Goal: Information Seeking & Learning: Learn about a topic

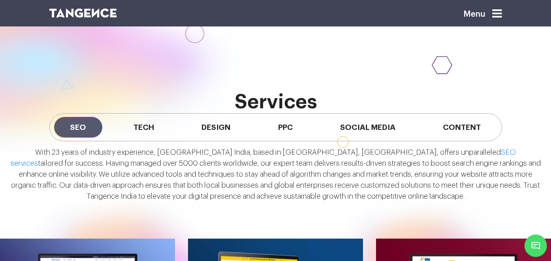
scroll to position [615, 0]
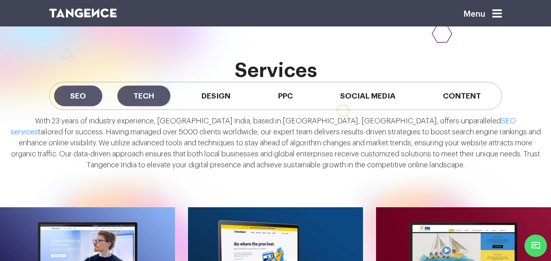
click at [151, 104] on span "Tech" at bounding box center [143, 96] width 53 height 21
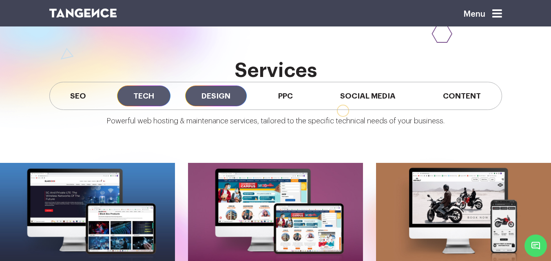
click at [213, 104] on span "Design" at bounding box center [216, 96] width 62 height 21
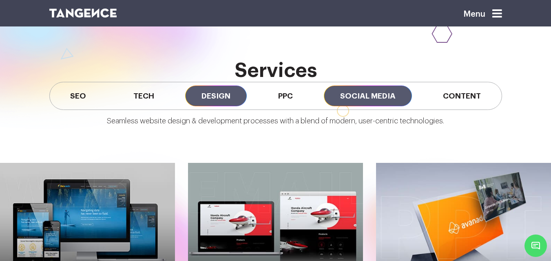
drag, startPoint x: 285, startPoint y: 94, endPoint x: 324, endPoint y: 93, distance: 38.4
click at [288, 94] on span "PPC" at bounding box center [285, 96] width 47 height 21
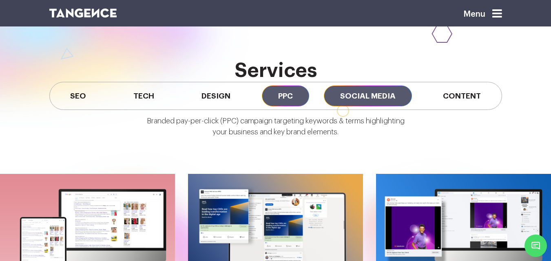
click at [369, 93] on span "Social Media" at bounding box center [368, 96] width 88 height 21
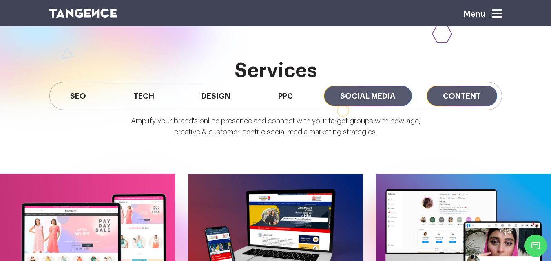
click at [460, 104] on span "Content" at bounding box center [462, 96] width 71 height 21
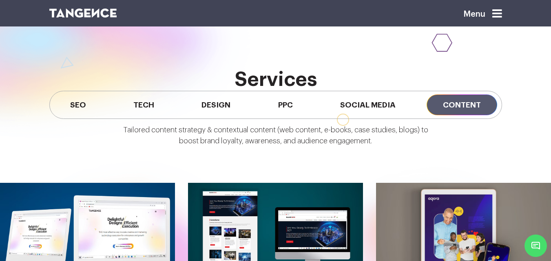
scroll to position [606, 0]
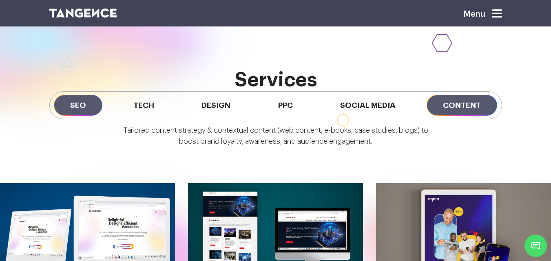
click at [73, 99] on span "SEO" at bounding box center [78, 105] width 49 height 21
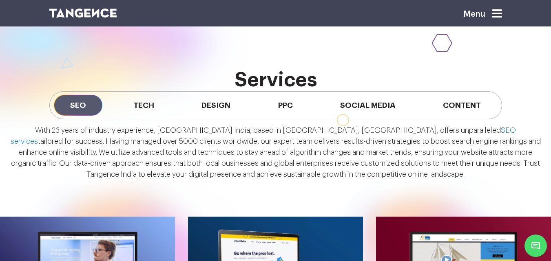
click at [181, 105] on div "SEO Tech Design PPC Social Media Content" at bounding box center [275, 105] width 453 height 28
click at [163, 101] on span "Tech" at bounding box center [143, 105] width 53 height 21
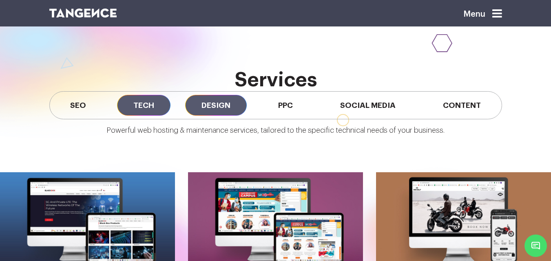
click at [207, 100] on span "Design" at bounding box center [216, 105] width 62 height 21
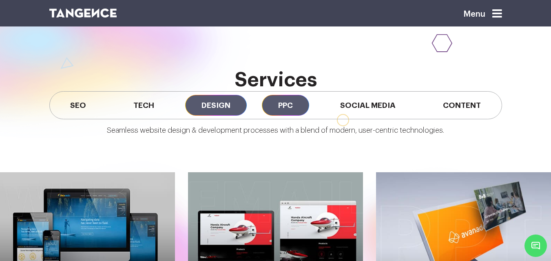
drag, startPoint x: 298, startPoint y: 111, endPoint x: 303, endPoint y: 111, distance: 4.9
click at [301, 111] on span "PPC" at bounding box center [285, 105] width 47 height 21
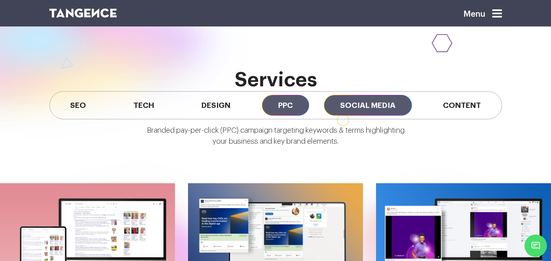
click at [380, 112] on span "Social Media" at bounding box center [368, 105] width 88 height 21
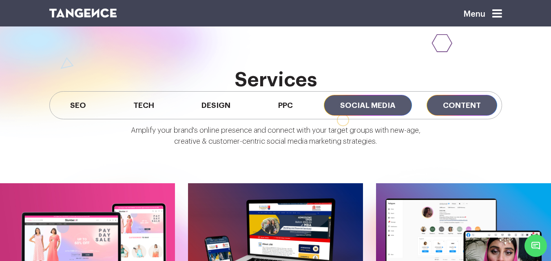
click at [476, 113] on span "Content" at bounding box center [462, 105] width 71 height 21
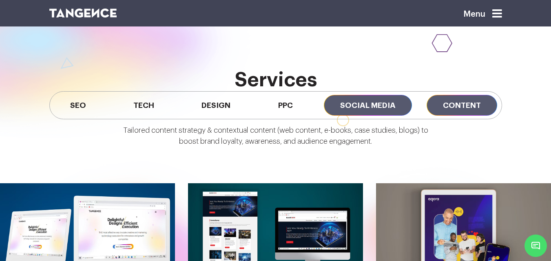
click at [383, 97] on span "Social Media" at bounding box center [368, 105] width 88 height 21
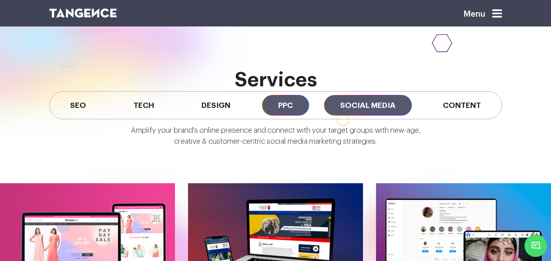
click at [291, 101] on span "PPC" at bounding box center [285, 105] width 47 height 21
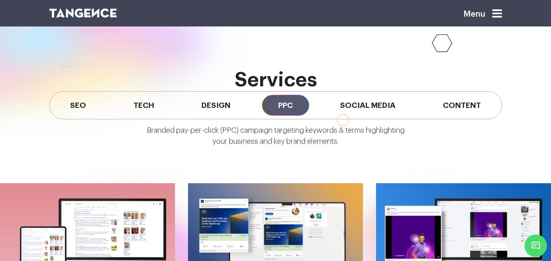
click at [173, 97] on div "SEO Tech Design PPC Social Media Content" at bounding box center [275, 105] width 453 height 28
drag, startPoint x: 205, startPoint y: 100, endPoint x: 131, endPoint y: 100, distance: 74.2
click at [206, 100] on span "Design" at bounding box center [216, 105] width 62 height 21
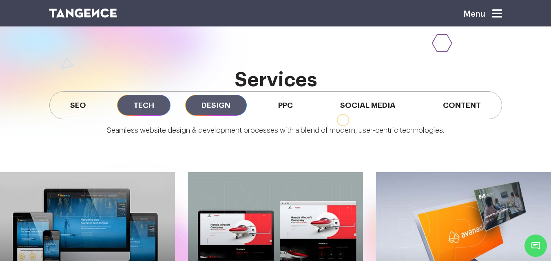
click at [120, 100] on span "Tech" at bounding box center [143, 105] width 53 height 21
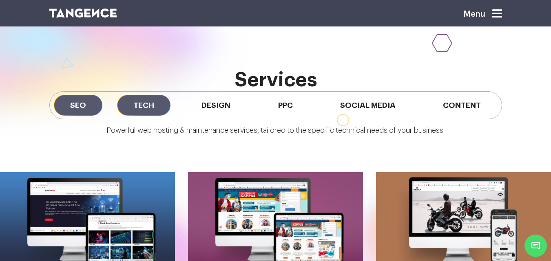
click at [57, 102] on span "SEO" at bounding box center [78, 105] width 49 height 21
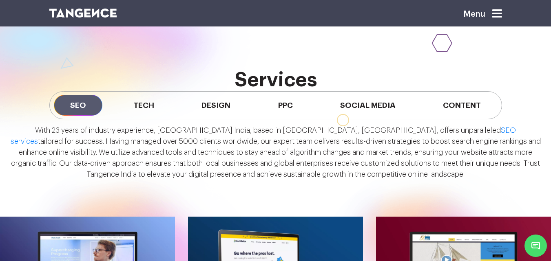
drag, startPoint x: 14, startPoint y: 127, endPoint x: 427, endPoint y: 177, distance: 416.2
click at [427, 177] on p "With 23 years of industry experience, Tangence India, based in Noida, Delhi NCR…" at bounding box center [275, 152] width 531 height 55
click at [198, 143] on p "With 23 years of industry experience, Tangence India, based in Noida, Delhi NCR…" at bounding box center [275, 152] width 531 height 55
click at [141, 108] on span "Tech" at bounding box center [143, 105] width 53 height 21
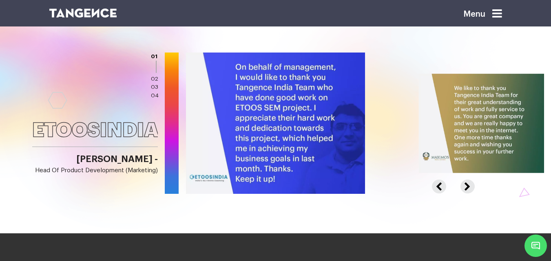
scroll to position [1055, 0]
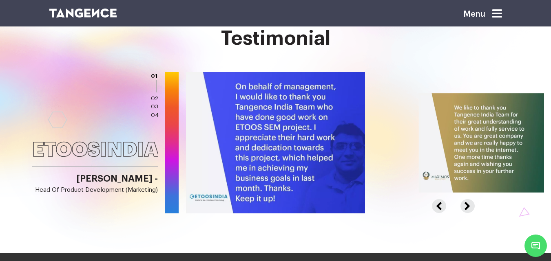
click at [158, 95] on li "02" at bounding box center [155, 99] width 8 height 9
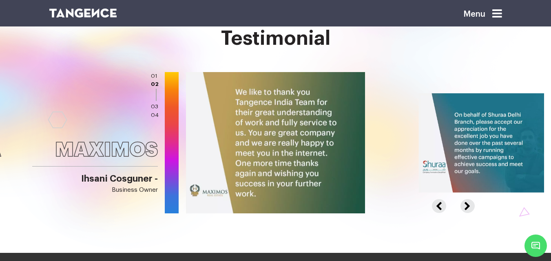
click at [154, 105] on link "03" at bounding box center [154, 107] width 7 height 6
click at [152, 113] on link "04" at bounding box center [155, 116] width 8 height 6
click at [155, 78] on link "01" at bounding box center [154, 76] width 7 height 6
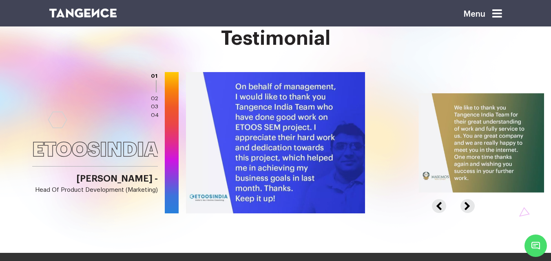
click at [153, 100] on link "02" at bounding box center [154, 99] width 7 height 6
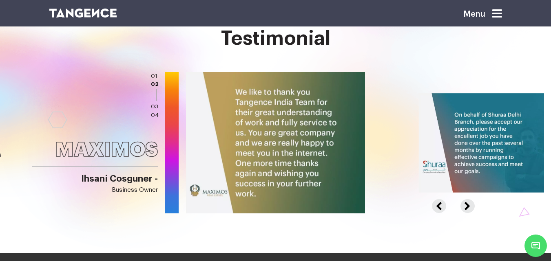
click at [156, 115] on link "04" at bounding box center [155, 116] width 8 height 6
click at [156, 116] on link "04" at bounding box center [155, 116] width 8 height 6
click at [157, 109] on link "03" at bounding box center [154, 107] width 7 height 6
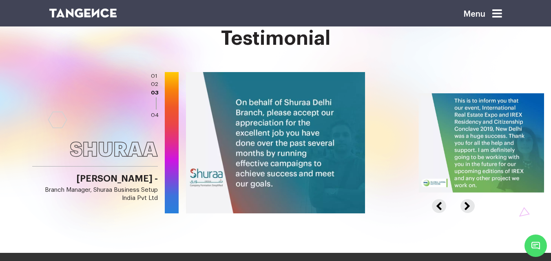
click at [153, 121] on div "ETOOSINDIA Virender Singh - Head of Product Development (Marketing) MAXIMOS Ihs…" at bounding box center [79, 143] width 158 height 142
click at [153, 113] on link "04" at bounding box center [155, 116] width 8 height 6
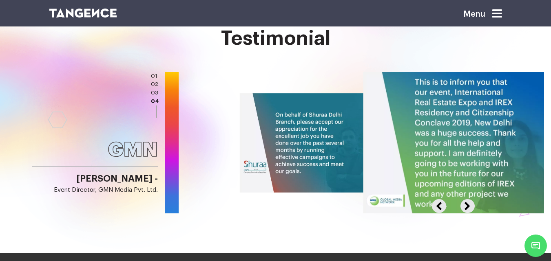
click at [155, 92] on link "03" at bounding box center [154, 93] width 7 height 6
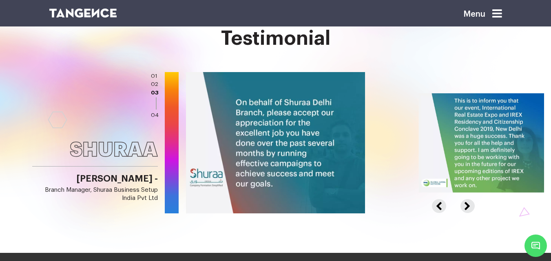
click at [155, 82] on link "02" at bounding box center [154, 85] width 7 height 6
click at [155, 72] on li "01" at bounding box center [155, 76] width 8 height 9
click at [155, 76] on link "01" at bounding box center [154, 76] width 7 height 6
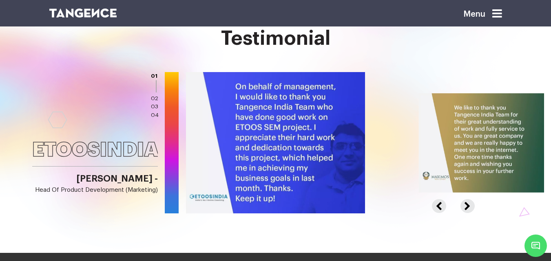
click at [154, 98] on link "02" at bounding box center [154, 99] width 7 height 6
click at [154, 102] on li "02" at bounding box center [155, 99] width 8 height 9
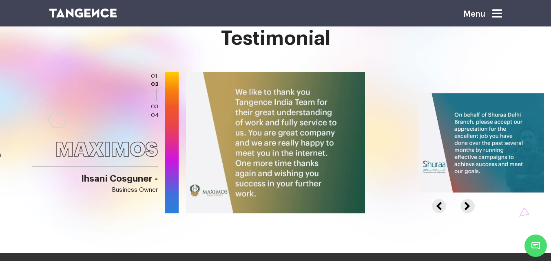
click at [152, 108] on link "03" at bounding box center [154, 107] width 7 height 6
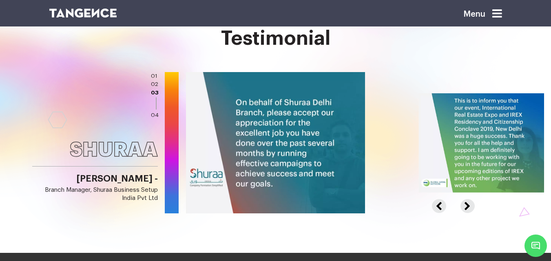
click at [152, 110] on ul "01 02 03 04" at bounding box center [155, 96] width 8 height 48
click at [153, 111] on li "04" at bounding box center [155, 115] width 8 height 9
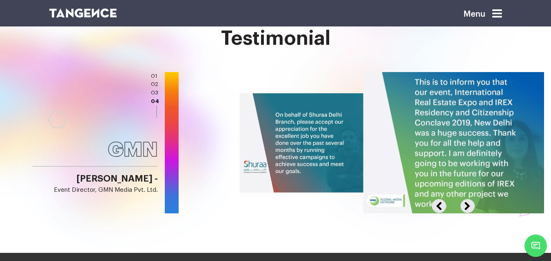
click at [149, 94] on div "ETOOSINDIA Virender Singh - Head of Product Development (Marketing) MAXIMOS Ihs…" at bounding box center [79, 143] width 158 height 142
click at [153, 88] on li "02" at bounding box center [155, 84] width 8 height 9
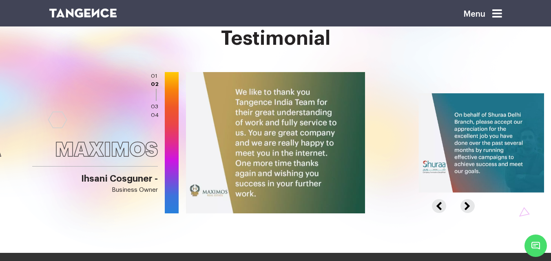
click at [155, 74] on link "01" at bounding box center [154, 76] width 7 height 6
click at [157, 97] on ul "01 02 03 04" at bounding box center [155, 96] width 8 height 48
click at [156, 106] on link "03" at bounding box center [154, 107] width 7 height 6
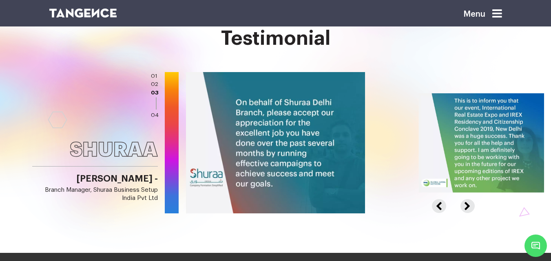
click at [152, 115] on link "04" at bounding box center [155, 116] width 8 height 6
click at [157, 117] on link "04" at bounding box center [155, 116] width 8 height 6
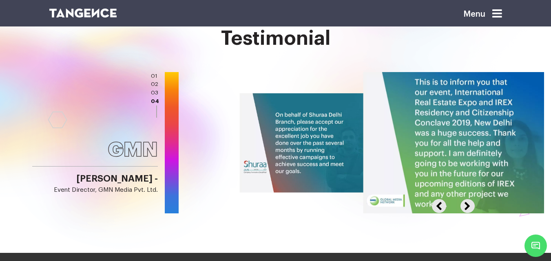
click at [149, 93] on div "ETOOSINDIA Virender Singh - Head of Product Development (Marketing) MAXIMOS Ihs…" at bounding box center [79, 143] width 158 height 142
click at [152, 91] on link "03" at bounding box center [154, 93] width 7 height 6
click at [155, 82] on link "02" at bounding box center [154, 85] width 7 height 6
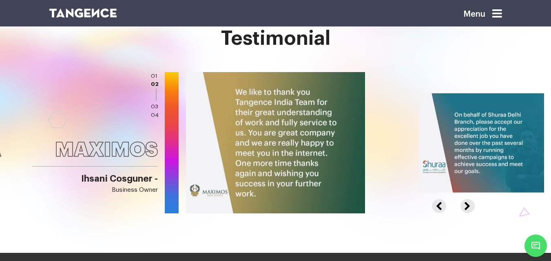
click at [156, 71] on div "Testimonial ETOOSINDIA Virender Singh - Head of Product Development (Marketing)…" at bounding box center [275, 141] width 551 height 226
click at [153, 74] on link "01" at bounding box center [154, 76] width 7 height 6
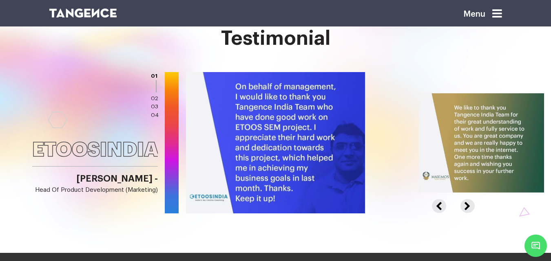
click at [153, 109] on link "03" at bounding box center [154, 107] width 7 height 6
click at [465, 206] on button "Next" at bounding box center [466, 202] width 12 height 6
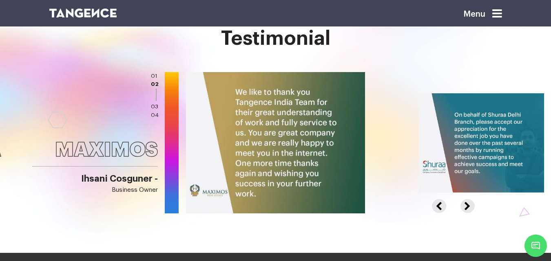
click at [448, 206] on div at bounding box center [365, 143] width 716 height 142
click at [444, 206] on button "Previous" at bounding box center [443, 202] width 22 height 6
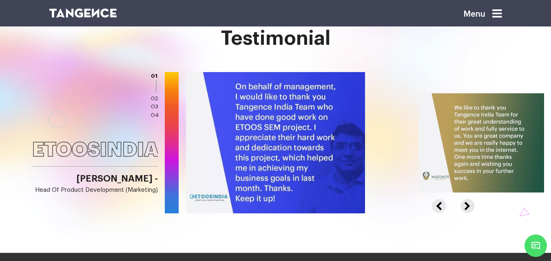
click at [439, 206] on button "Previous" at bounding box center [443, 202] width 22 height 6
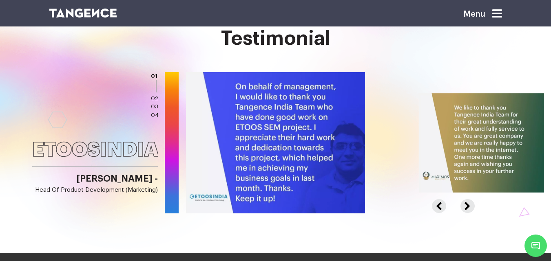
click at [451, 208] on div "Previous Next 01 02 03 04" at bounding box center [365, 143] width 358 height 142
click at [459, 207] on div at bounding box center [544, 143] width 716 height 142
click at [465, 206] on button "Next" at bounding box center [466, 202] width 12 height 6
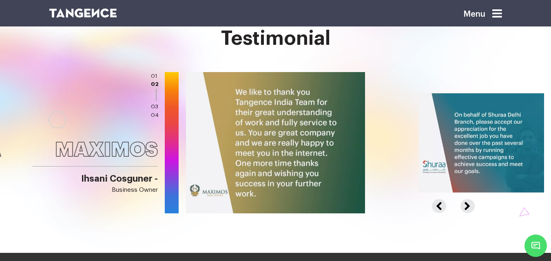
click at [465, 206] on button "Next" at bounding box center [466, 202] width 12 height 6
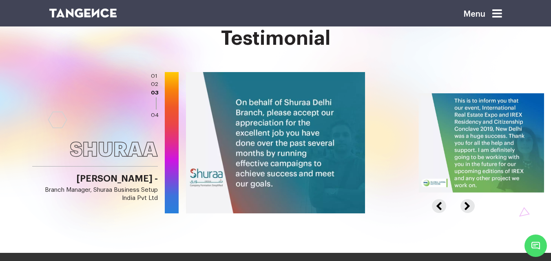
click at [465, 206] on button "Next" at bounding box center [466, 202] width 12 height 6
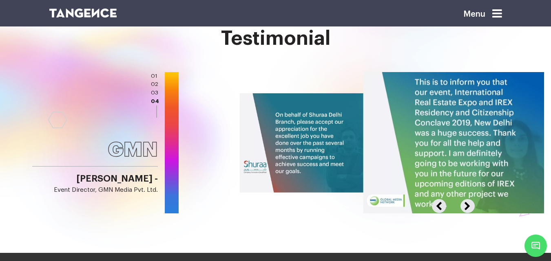
click at [465, 206] on button "Next" at bounding box center [466, 202] width 12 height 6
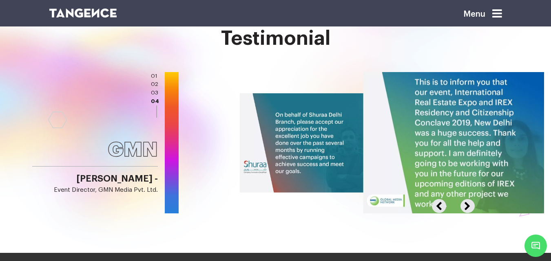
click at [465, 206] on button "Next" at bounding box center [466, 202] width 12 height 6
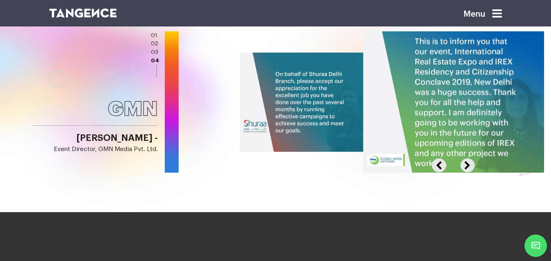
drag, startPoint x: 377, startPoint y: 79, endPoint x: 235, endPoint y: 81, distance: 142.4
click at [235, 81] on div at bounding box center [186, 102] width 716 height 142
drag, startPoint x: 484, startPoint y: 73, endPoint x: 0, endPoint y: 88, distance: 484.4
click at [0, 88] on div "ETOOSINDIA Virender Singh - Head of Product Development (Marketing) MAXIMOS Ihs…" at bounding box center [275, 102] width 551 height 142
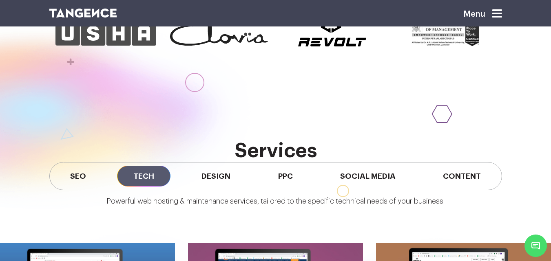
scroll to position [536, 0]
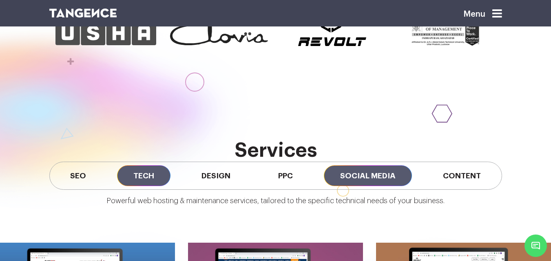
click at [373, 181] on span "Social Media" at bounding box center [368, 176] width 88 height 21
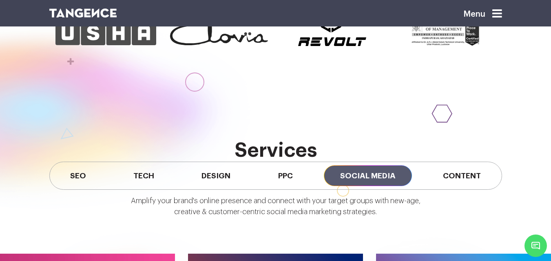
click at [438, 187] on div "SEO Tech Design PPC Social Media Content" at bounding box center [275, 176] width 453 height 28
click at [445, 181] on span "Content" at bounding box center [462, 176] width 71 height 21
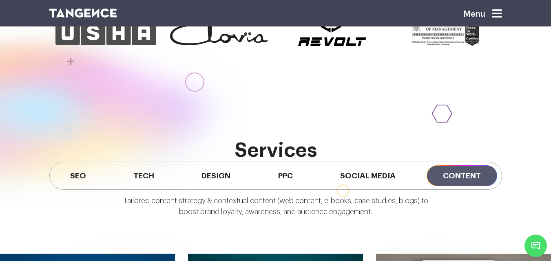
click at [299, 191] on div "Tailored content strategy & contextual content (web content, e-books, case stud…" at bounding box center [275, 209] width 551 height 39
click at [286, 170] on span "PPC" at bounding box center [285, 176] width 47 height 21
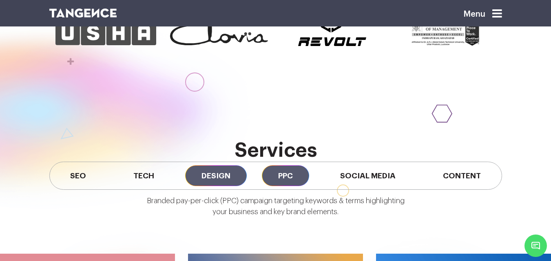
click at [241, 169] on span "Design" at bounding box center [216, 176] width 62 height 21
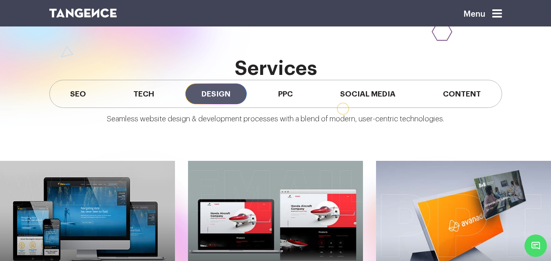
scroll to position [617, 0]
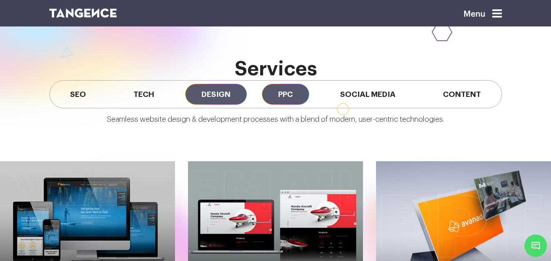
click at [278, 103] on span "PPC" at bounding box center [285, 94] width 47 height 21
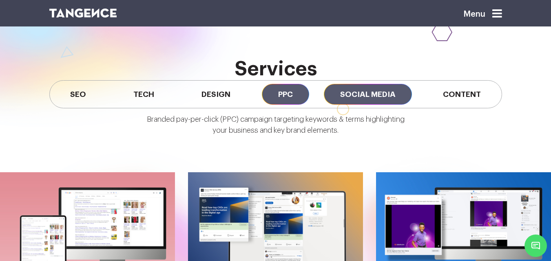
click at [361, 101] on span "Social Media" at bounding box center [368, 94] width 88 height 21
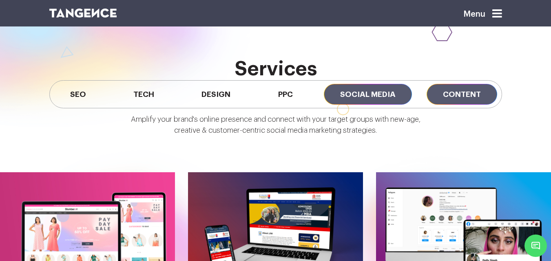
click at [470, 90] on span "Content" at bounding box center [462, 94] width 71 height 21
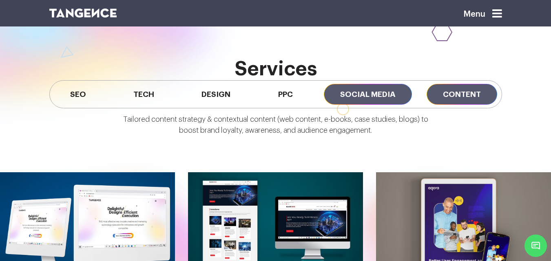
click at [355, 91] on span "Social Media" at bounding box center [368, 94] width 88 height 21
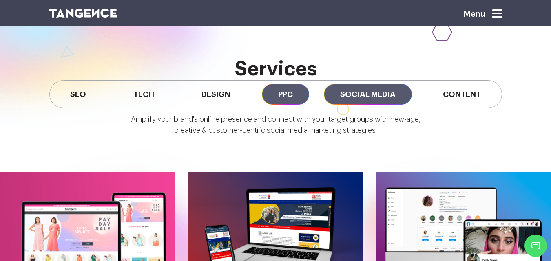
click at [297, 92] on span "PPC" at bounding box center [285, 94] width 47 height 21
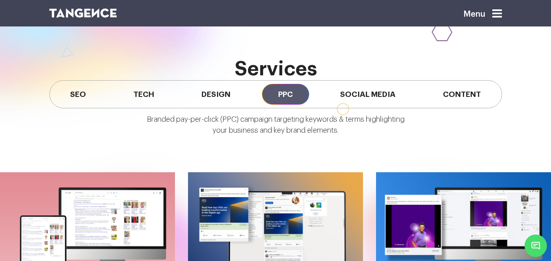
click at [185, 96] on span "Design" at bounding box center [216, 94] width 62 height 21
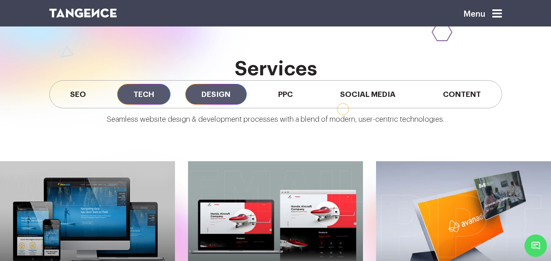
click at [124, 95] on span "Tech" at bounding box center [143, 94] width 53 height 21
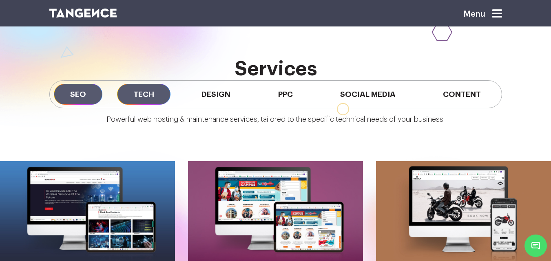
drag, startPoint x: 67, startPoint y: 86, endPoint x: 82, endPoint y: 86, distance: 15.5
click at [66, 87] on span "SEO" at bounding box center [78, 94] width 49 height 21
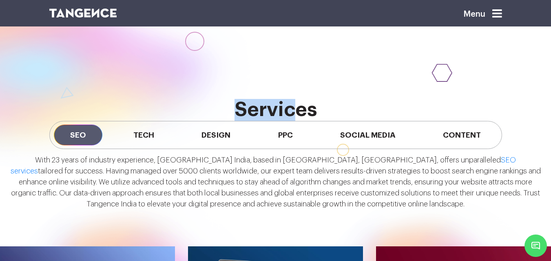
scroll to position [413, 0]
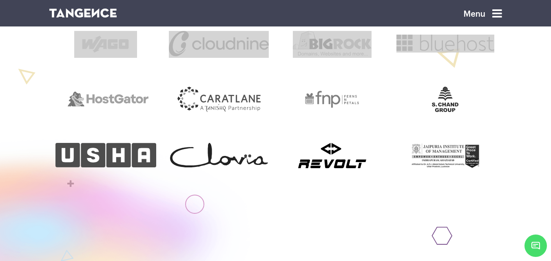
drag, startPoint x: 217, startPoint y: 75, endPoint x: 40, endPoint y: 80, distance: 176.6
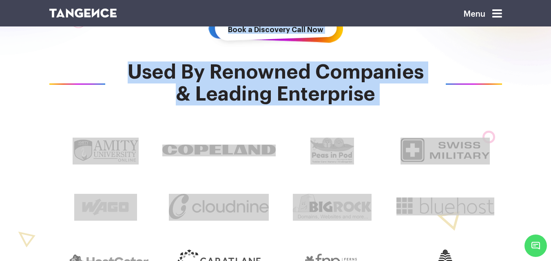
click at [17, 161] on div "Used By Renowned Companies & Leading Enterprise" at bounding box center [275, 204] width 551 height 364
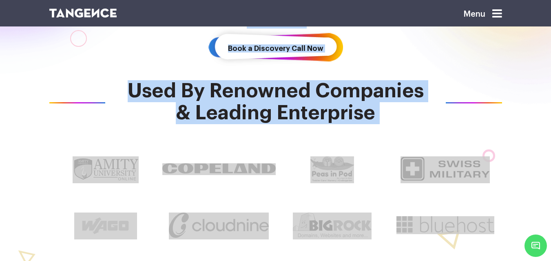
scroll to position [87, 0]
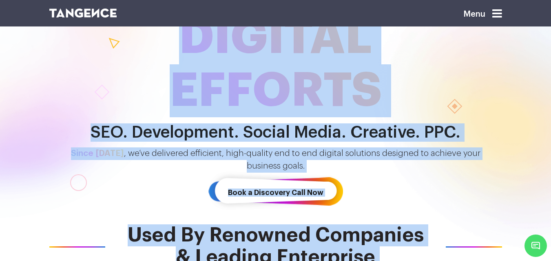
click at [73, 136] on h2 "SEO. Development. Social Media. Creative. PPC." at bounding box center [275, 133] width 465 height 18
click at [144, 65] on span "DIGITAL EFFORTS" at bounding box center [275, 64] width 465 height 106
click at [221, 71] on span "DIGITAL EFFORTS" at bounding box center [275, 64] width 465 height 106
click at [247, 59] on span "DIGITAL EFFORTS" at bounding box center [275, 64] width 465 height 106
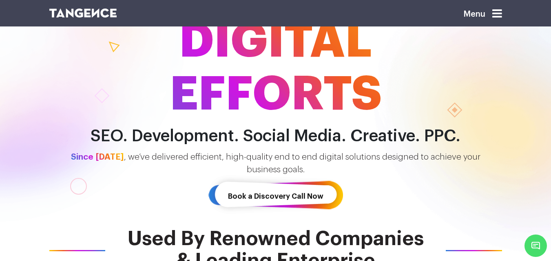
scroll to position [82, 0]
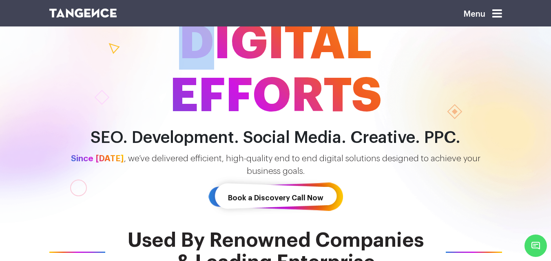
drag, startPoint x: 196, startPoint y: 49, endPoint x: 184, endPoint y: 50, distance: 11.9
click at [184, 50] on span "DIGITAL EFFORTS" at bounding box center [275, 70] width 465 height 106
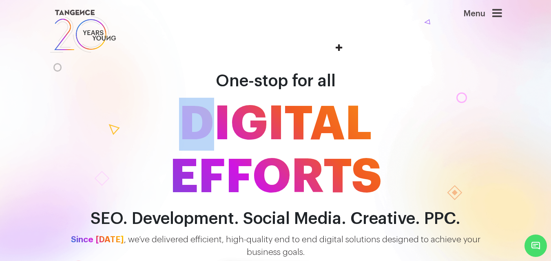
scroll to position [0, 0]
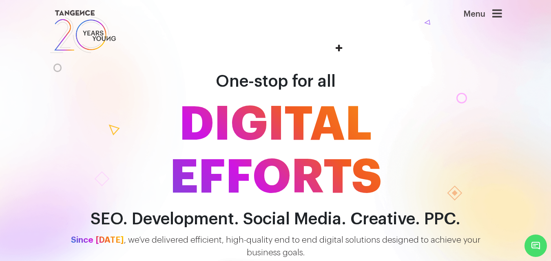
click at [332, 99] on span "DIGITAL EFFORTS" at bounding box center [275, 151] width 465 height 106
click at [317, 157] on span "DIGITAL EFFORTS" at bounding box center [275, 151] width 465 height 106
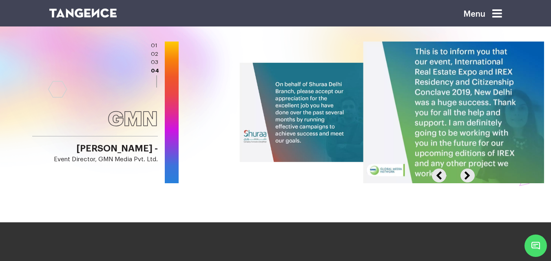
scroll to position [1078, 0]
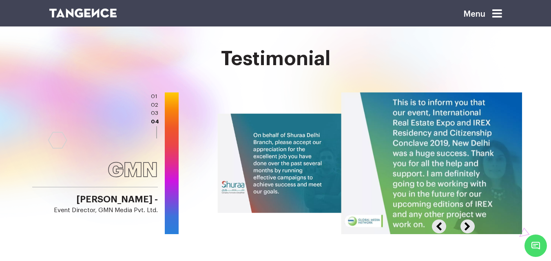
drag, startPoint x: 383, startPoint y: 164, endPoint x: 214, endPoint y: 165, distance: 168.4
click at [214, 165] on div at bounding box center [164, 164] width 716 height 142
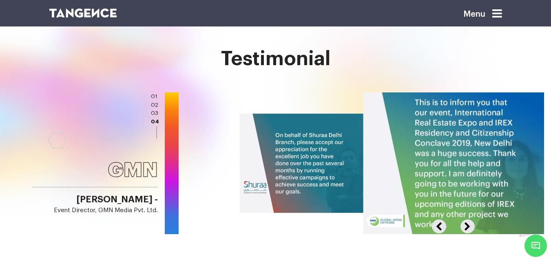
drag, startPoint x: 363, startPoint y: 150, endPoint x: 557, endPoint y: 128, distance: 195.0
click at [551, 128] on html "Menu One-stop for all DIGITAL EFFORTS SEO. Development. Social Media. Creative.…" at bounding box center [275, 205] width 551 height 2566
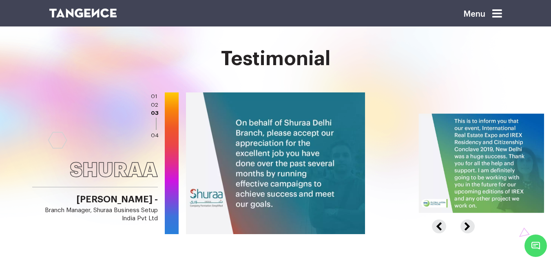
drag, startPoint x: 266, startPoint y: 133, endPoint x: 525, endPoint y: 126, distance: 258.7
click at [523, 126] on div at bounding box center [186, 164] width 716 height 142
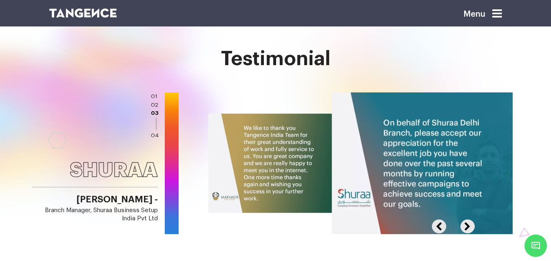
drag, startPoint x: 314, startPoint y: 133, endPoint x: 462, endPoint y: 125, distance: 147.8
click at [462, 125] on img at bounding box center [422, 163] width 181 height 143
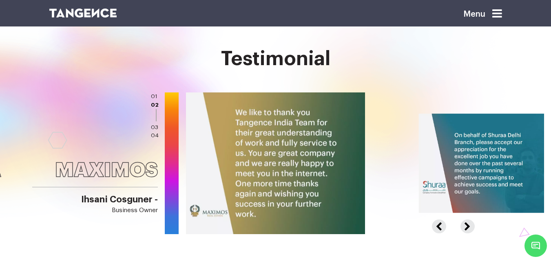
drag, startPoint x: 279, startPoint y: 134, endPoint x: 542, endPoint y: 129, distance: 262.7
click at [542, 129] on div at bounding box center [365, 164] width 716 height 142
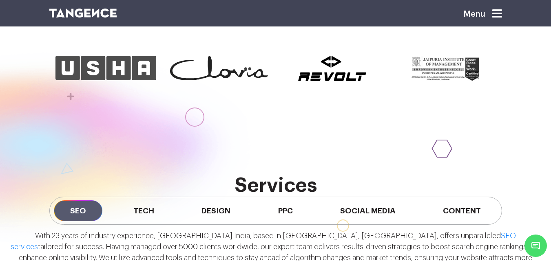
scroll to position [582, 0]
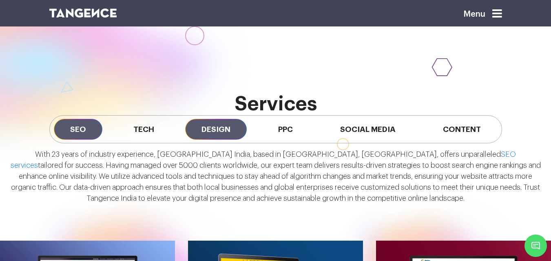
click at [188, 122] on span "Design" at bounding box center [216, 129] width 62 height 21
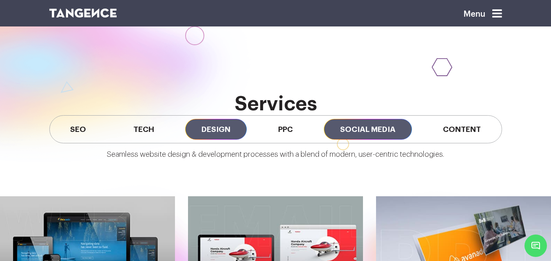
drag, startPoint x: 276, startPoint y: 128, endPoint x: 335, endPoint y: 129, distance: 58.7
click at [276, 129] on span "PPC" at bounding box center [285, 129] width 47 height 21
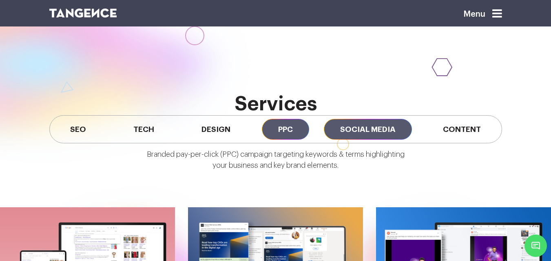
click at [371, 128] on span "Social Media" at bounding box center [368, 129] width 88 height 21
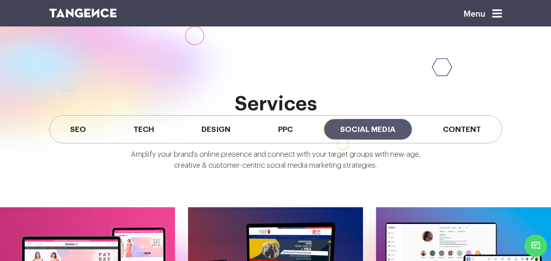
click at [416, 130] on div "SEO Tech Design PPC Social Media Content" at bounding box center [275, 129] width 453 height 28
click at [489, 145] on div "Amplify your brand's online presence and connect with your target groups with n…" at bounding box center [275, 163] width 551 height 39
click at [477, 135] on span "Content" at bounding box center [462, 129] width 71 height 21
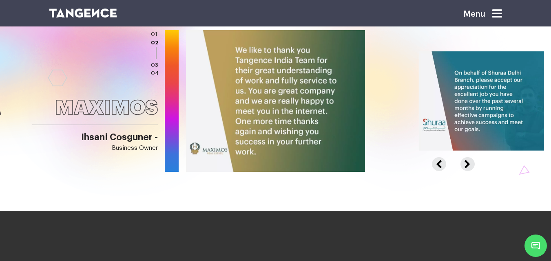
scroll to position [1093, 0]
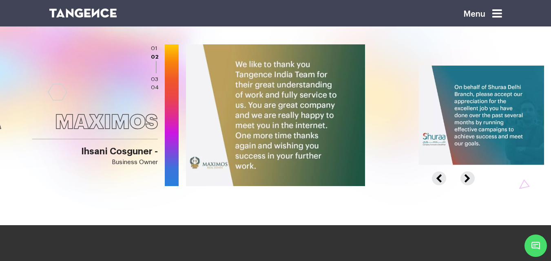
click at [153, 45] on li "01" at bounding box center [155, 48] width 8 height 9
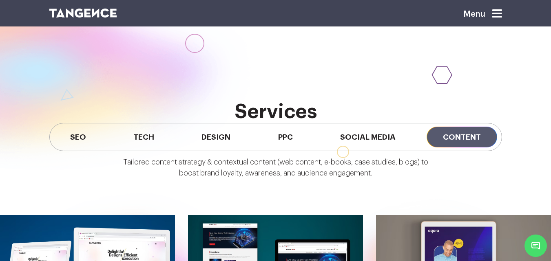
scroll to position [575, 0]
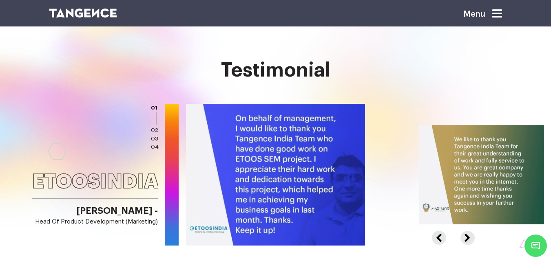
scroll to position [1105, 0]
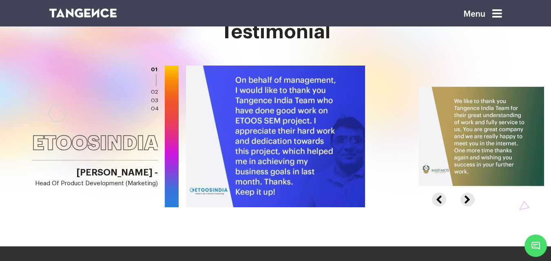
click at [154, 90] on link "02" at bounding box center [154, 92] width 7 height 6
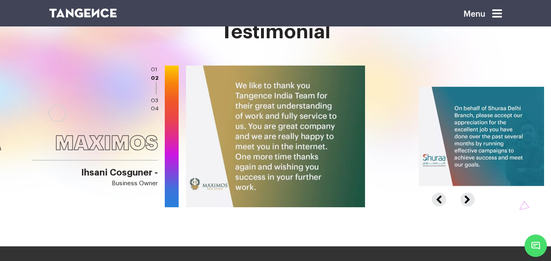
click at [155, 100] on link "03" at bounding box center [154, 101] width 7 height 6
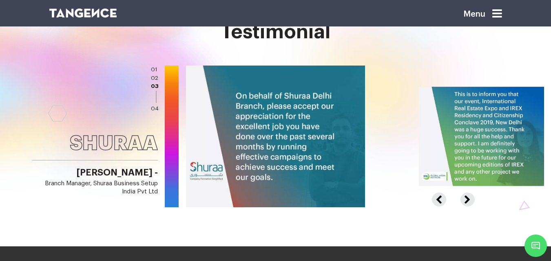
click at [157, 111] on link "04" at bounding box center [155, 109] width 8 height 6
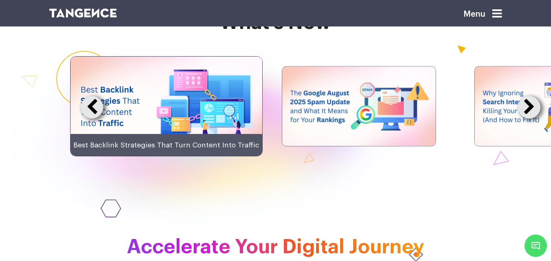
scroll to position [1717, 0]
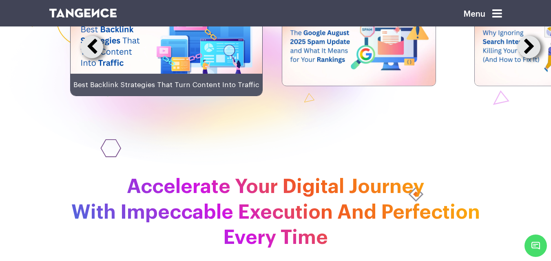
click at [86, 58] on button at bounding box center [92, 47] width 22 height 22
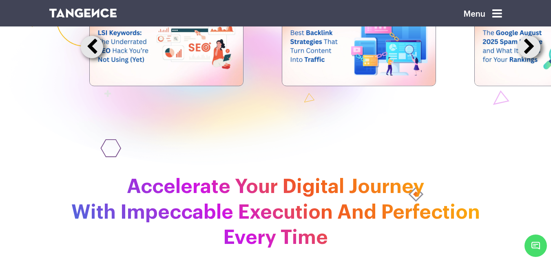
click at [86, 58] on button at bounding box center [92, 47] width 22 height 22
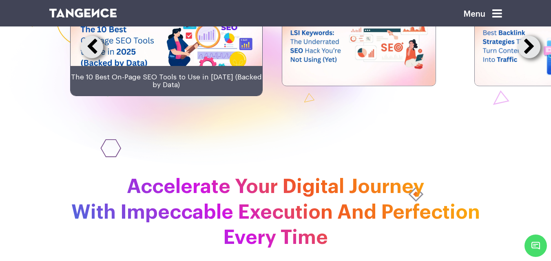
click at [86, 58] on button at bounding box center [92, 47] width 22 height 22
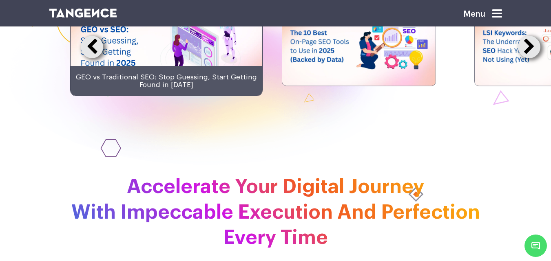
click at [86, 58] on button at bounding box center [92, 47] width 22 height 22
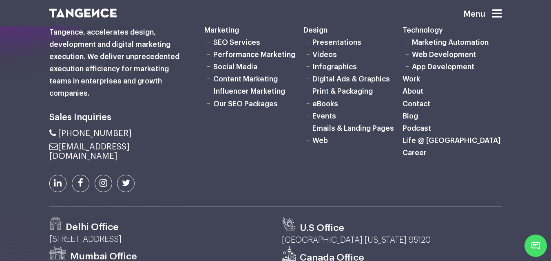
scroll to position [2318, 0]
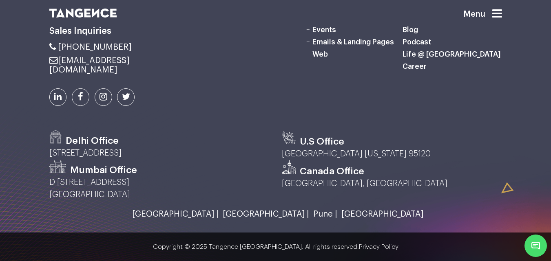
click at [502, 13] on icon at bounding box center [497, 13] width 10 height 11
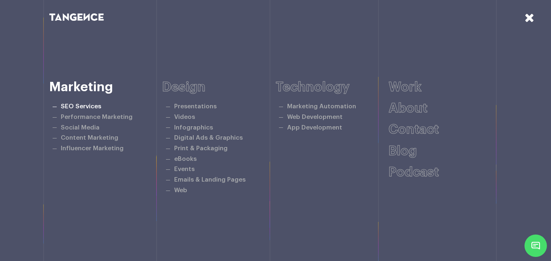
click at [82, 105] on link "SEO Services" at bounding box center [81, 107] width 40 height 6
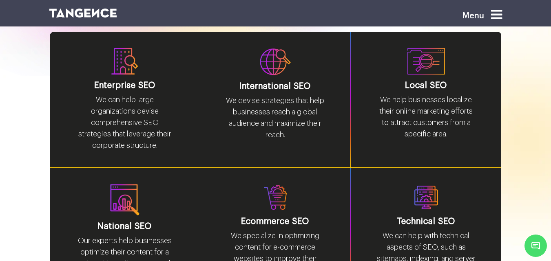
scroll to position [1030, 0]
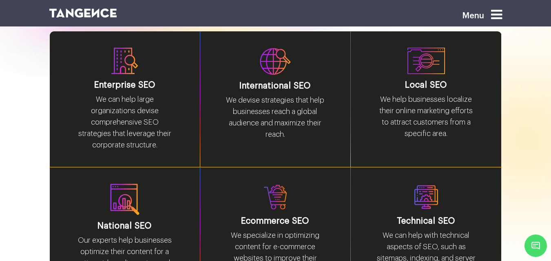
click at [437, 101] on p "We help businesses localize their online marketing efforts to attract customers…" at bounding box center [426, 120] width 102 height 52
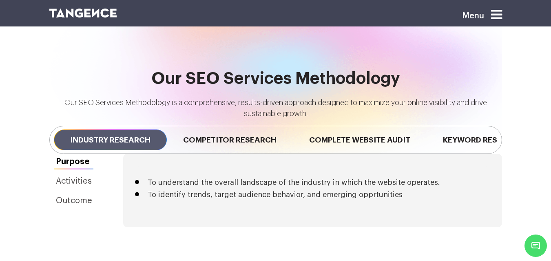
scroll to position [1737, 0]
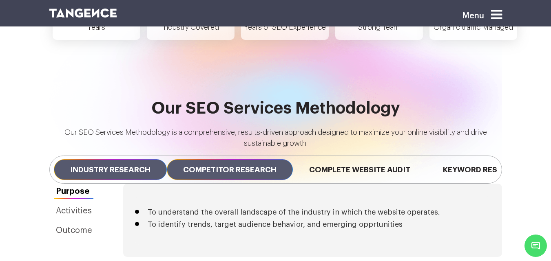
drag, startPoint x: 197, startPoint y: 156, endPoint x: 285, endPoint y: 153, distance: 88.9
click at [217, 159] on span "Competitor Research" at bounding box center [230, 169] width 126 height 21
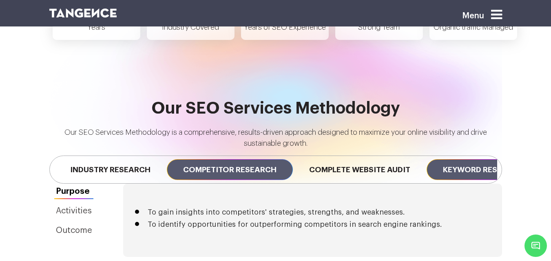
drag, startPoint x: 369, startPoint y: 153, endPoint x: 481, endPoint y: 156, distance: 112.2
click at [387, 159] on span "Complete Website Audit" at bounding box center [360, 169] width 134 height 21
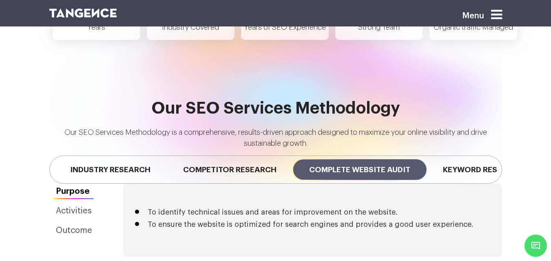
drag, startPoint x: 514, startPoint y: 156, endPoint x: 506, endPoint y: 158, distance: 8.5
click at [513, 157] on div "Our SEO Services Methodology Our SEO Services Methodology is a comprehensive, r…" at bounding box center [275, 142] width 551 height 84
click at [506, 158] on div "Previous Industry Research Competitor Research Complete Website Audit Keyword R…" at bounding box center [275, 170] width 465 height 28
click at [490, 159] on span "Keyword Research" at bounding box center [483, 169] width 113 height 21
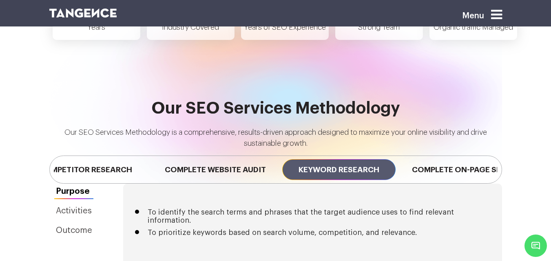
drag, startPoint x: 431, startPoint y: 156, endPoint x: 326, endPoint y: 153, distance: 104.9
click at [327, 159] on span "Keyword Research" at bounding box center [338, 169] width 113 height 21
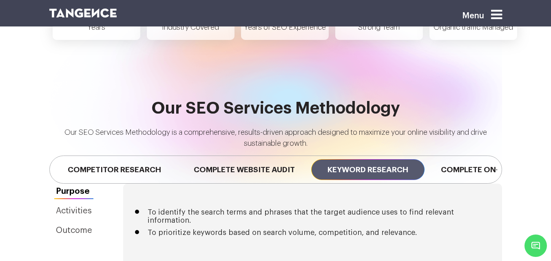
click at [456, 170] on div "Previous Industry Research Competitor Research Complete Website Audit Keyword R…" at bounding box center [275, 170] width 453 height 28
click at [451, 160] on span "Complete On-page SEO" at bounding box center [489, 169] width 128 height 21
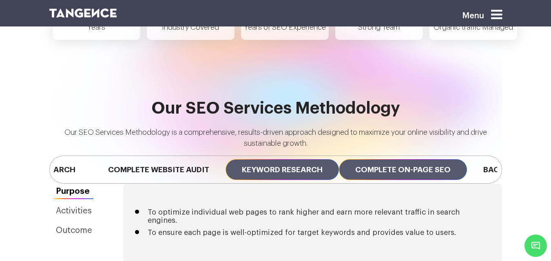
drag, startPoint x: 431, startPoint y: 161, endPoint x: 238, endPoint y: 164, distance: 193.3
click at [238, 164] on span "Keyword Research" at bounding box center [282, 169] width 113 height 21
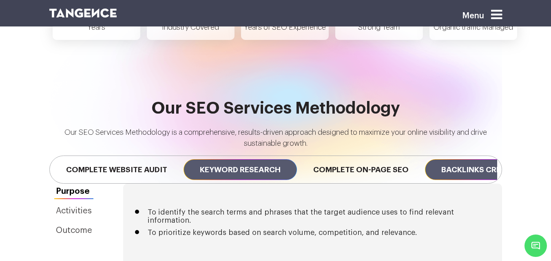
click at [425, 167] on span "Backlinks Creation" at bounding box center [483, 169] width 117 height 21
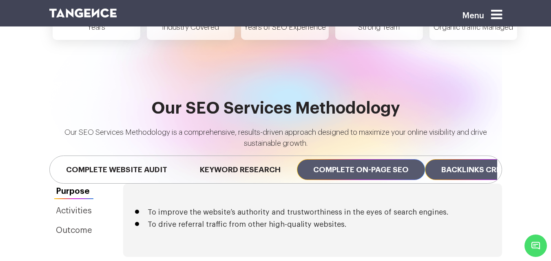
drag, startPoint x: 370, startPoint y: 155, endPoint x: 299, endPoint y: 162, distance: 70.5
click at [303, 161] on span "Complete On-page SEO" at bounding box center [361, 169] width 128 height 21
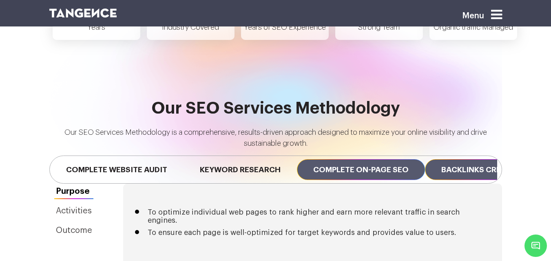
click at [475, 162] on span "Backlinks Creation" at bounding box center [483, 169] width 117 height 21
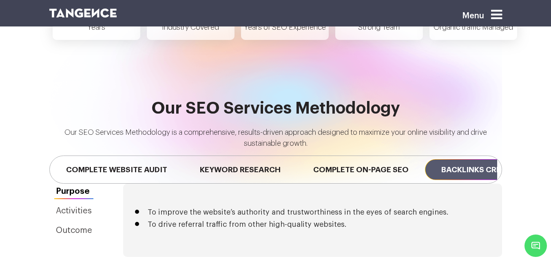
click at [475, 162] on span "Backlinks Creation" at bounding box center [483, 169] width 117 height 21
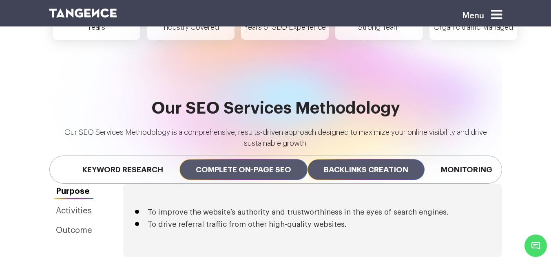
drag, startPoint x: 384, startPoint y: 162, endPoint x: 69, endPoint y: 154, distance: 315.0
click at [179, 159] on span "Complete On-page SEO" at bounding box center [243, 169] width 128 height 21
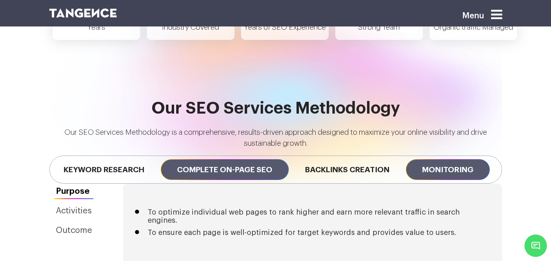
click at [406, 159] on span "Monitoring" at bounding box center [448, 169] width 84 height 21
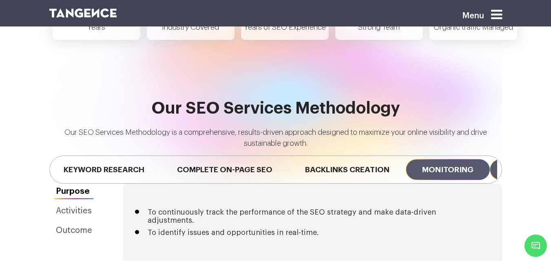
click at [494, 159] on span "Reporting" at bounding box center [528, 169] width 77 height 21
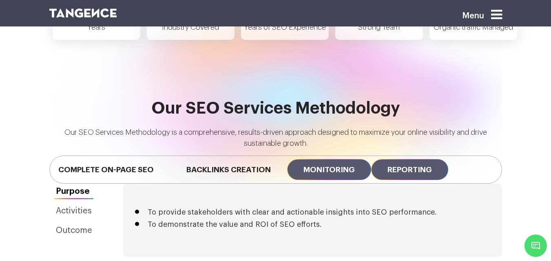
drag, startPoint x: 466, startPoint y: 158, endPoint x: 347, endPoint y: 150, distance: 119.0
click at [347, 159] on span "Monitoring" at bounding box center [329, 169] width 84 height 21
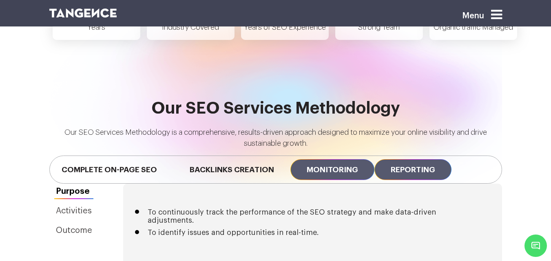
click at [423, 159] on span "Reporting" at bounding box center [412, 169] width 77 height 21
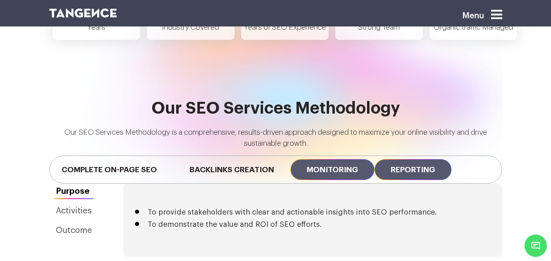
click at [329, 159] on span "Monitoring" at bounding box center [332, 169] width 84 height 21
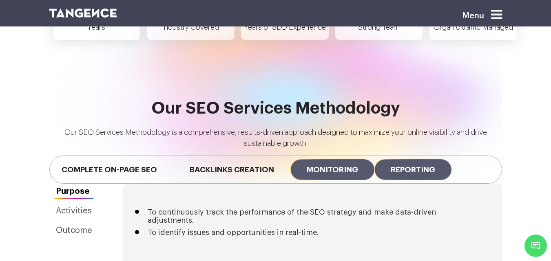
click at [414, 159] on span "Reporting" at bounding box center [412, 169] width 77 height 21
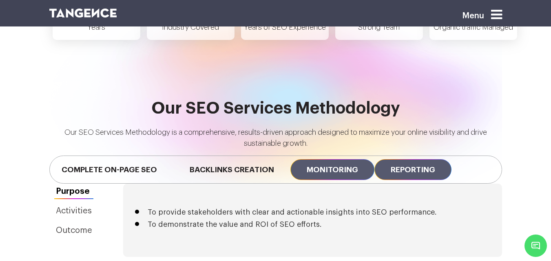
click at [332, 159] on span "Monitoring" at bounding box center [332, 169] width 84 height 21
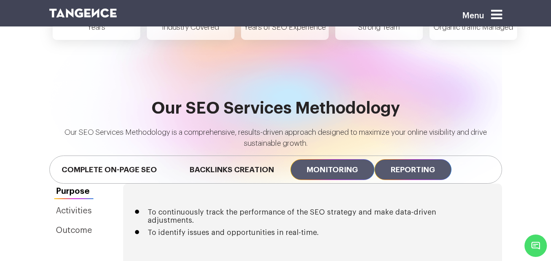
click at [418, 160] on span "Reporting" at bounding box center [412, 169] width 77 height 21
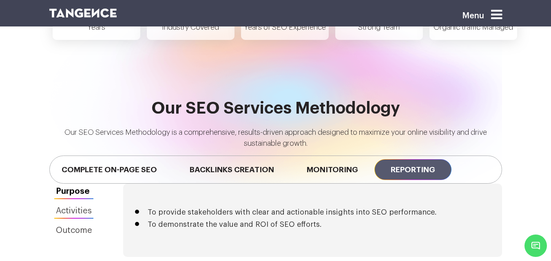
click at [76, 204] on link "Activities" at bounding box center [73, 211] width 49 height 15
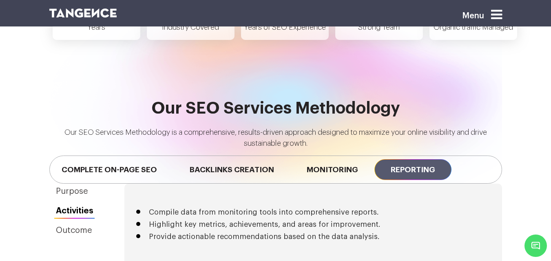
click at [73, 204] on link "Activities" at bounding box center [74, 211] width 51 height 15
click at [74, 223] on link "Outcome" at bounding box center [74, 230] width 51 height 15
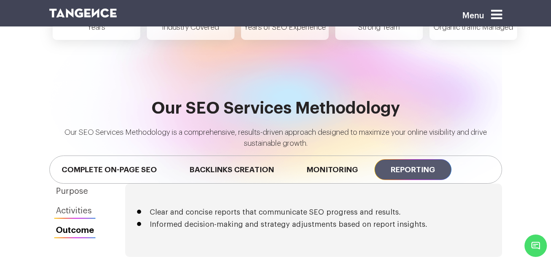
click at [75, 204] on link "Activities" at bounding box center [74, 211] width 51 height 15
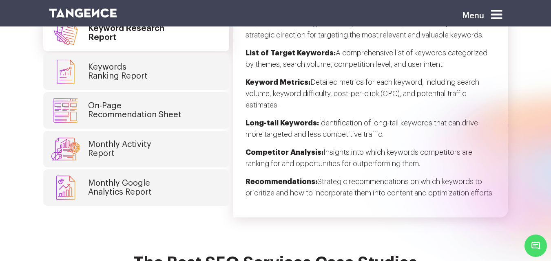
scroll to position [2045, 0]
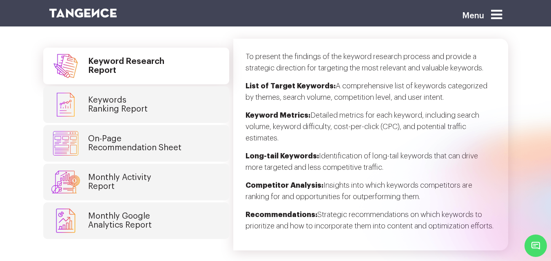
click at [153, 104] on link "Keywords Ranking Report" at bounding box center [136, 104] width 186 height 37
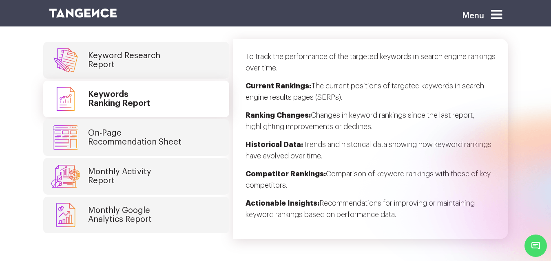
scroll to position [2074, 0]
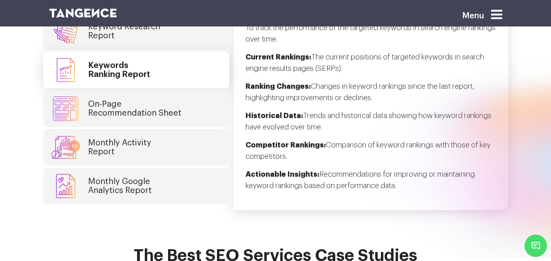
click at [145, 102] on h4 "On-Page Recommendation Sheet" at bounding box center [134, 109] width 93 height 18
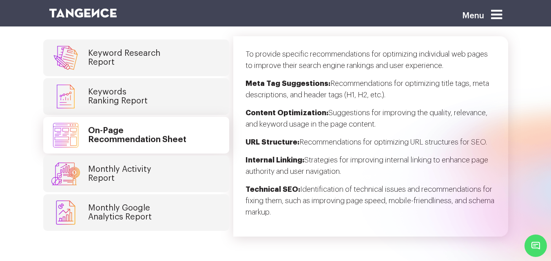
scroll to position [2047, 0]
click at [160, 163] on link "Monthly Activity Report" at bounding box center [136, 174] width 186 height 37
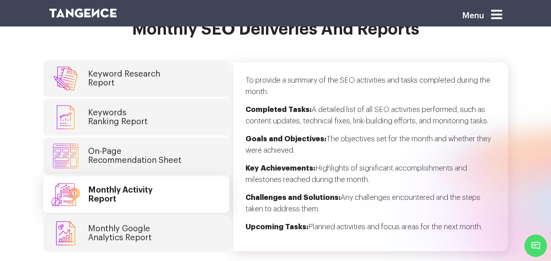
scroll to position [2022, 0]
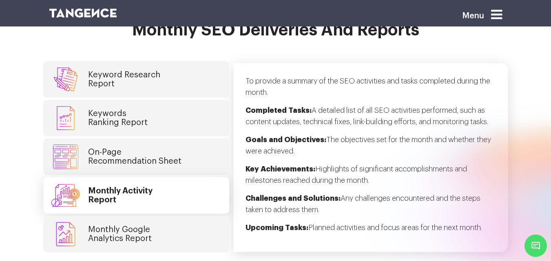
click at [173, 216] on link "Monthly Google Analytics Report" at bounding box center [136, 234] width 186 height 37
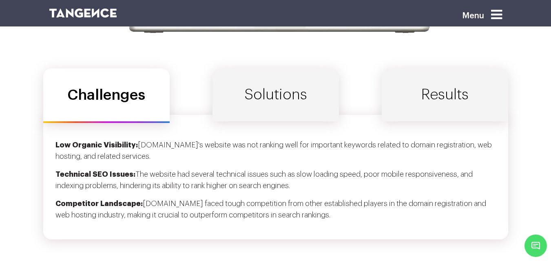
scroll to position [2666, 0]
click at [273, 73] on link "Solutions" at bounding box center [275, 94] width 126 height 53
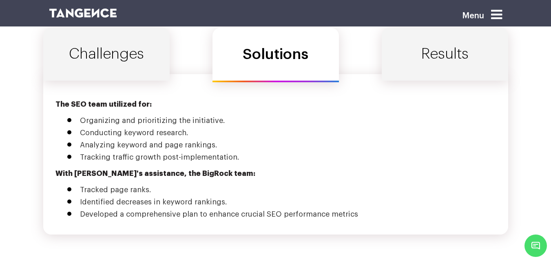
scroll to position [2707, 0]
click at [438, 42] on link "Results" at bounding box center [445, 53] width 126 height 53
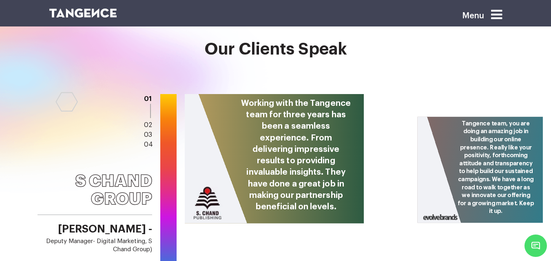
scroll to position [3121, 0]
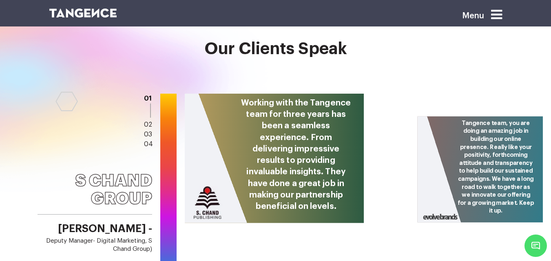
click at [155, 109] on div at bounding box center [168, 192] width 33 height 197
click at [150, 122] on link "02" at bounding box center [148, 125] width 8 height 7
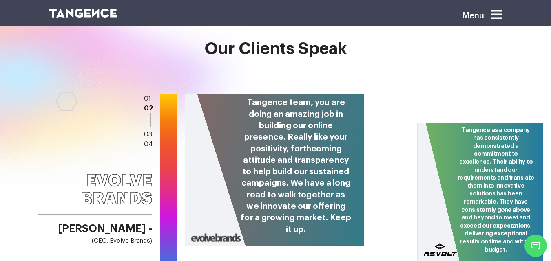
click at [147, 131] on link "03" at bounding box center [148, 134] width 8 height 7
click at [146, 131] on link "03" at bounding box center [148, 134] width 8 height 7
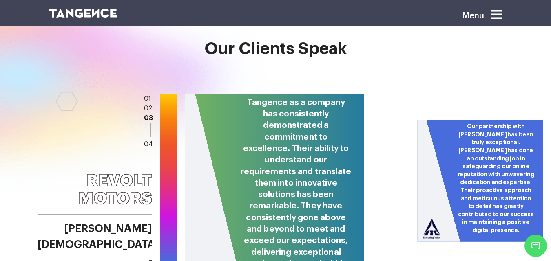
click at [146, 139] on li "04" at bounding box center [148, 144] width 9 height 10
click at [148, 141] on link "04" at bounding box center [148, 144] width 9 height 7
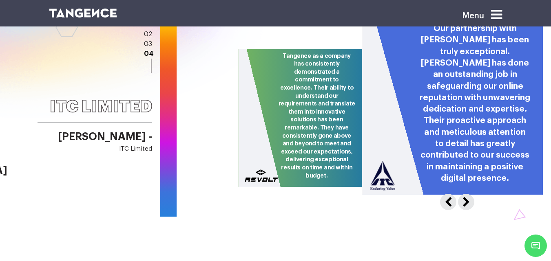
scroll to position [3193, 0]
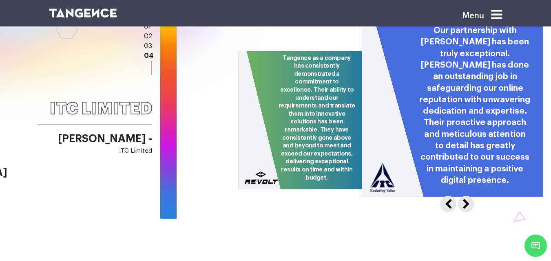
click at [469, 196] on button "Next" at bounding box center [464, 202] width 13 height 13
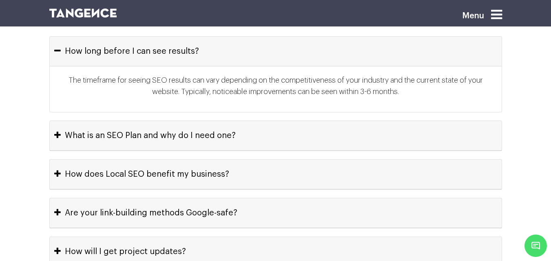
scroll to position [3670, 0]
drag, startPoint x: 89, startPoint y: 117, endPoint x: 46, endPoint y: 170, distance: 67.6
click at [89, 122] on button "What is an SEO Plan and why do I need one?" at bounding box center [276, 136] width 452 height 29
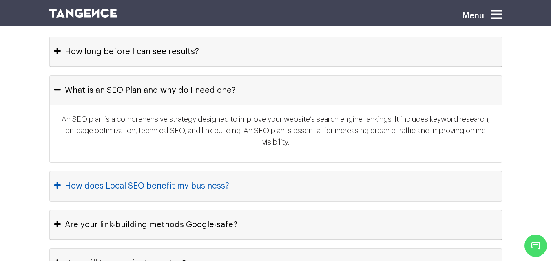
drag, startPoint x: 42, startPoint y: 182, endPoint x: 63, endPoint y: 175, distance: 22.8
click at [67, 172] on button "How does Local SEO benefit my business?" at bounding box center [276, 186] width 452 height 29
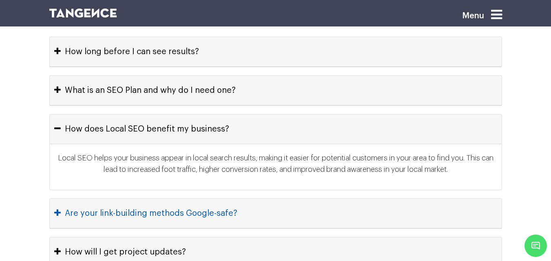
click at [72, 199] on button "Are your link-building methods Google-safe?" at bounding box center [276, 213] width 452 height 29
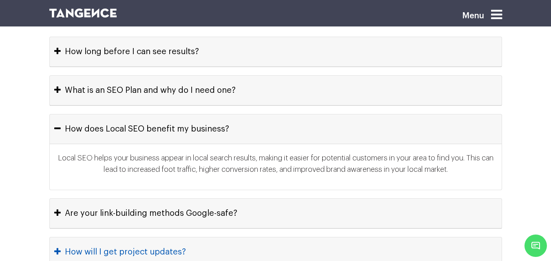
click at [82, 238] on button "How will I get project updates?" at bounding box center [276, 252] width 452 height 29
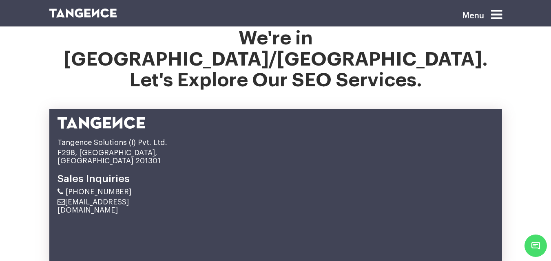
scroll to position [4249, 0]
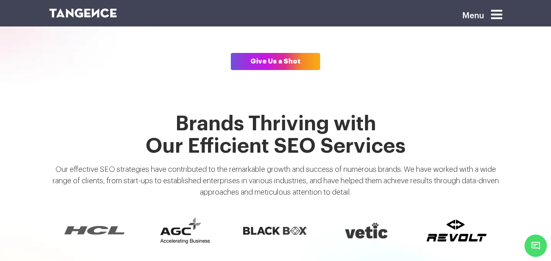
click at [498, 17] on icon at bounding box center [496, 14] width 11 height 13
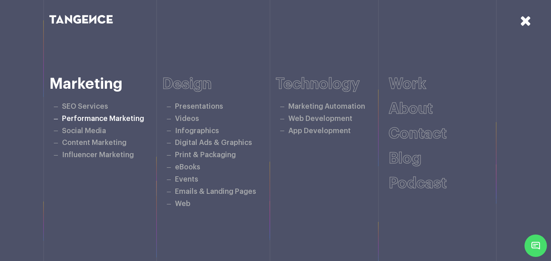
click at [107, 119] on link "Performance Marketing" at bounding box center [103, 118] width 82 height 7
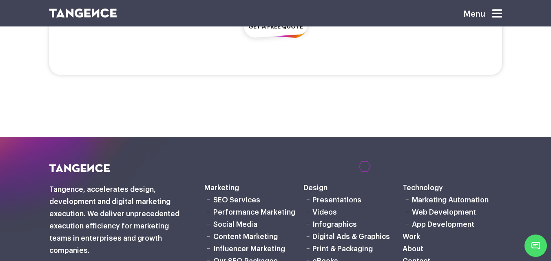
scroll to position [1852, 0]
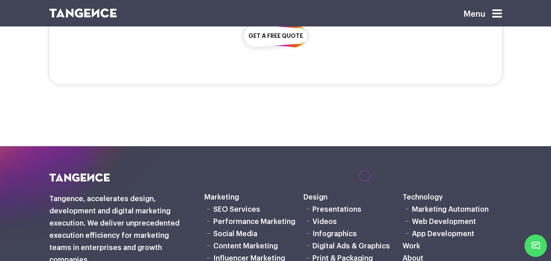
drag, startPoint x: 499, startPoint y: 8, endPoint x: 458, endPoint y: 40, distance: 52.6
click at [499, 8] on icon at bounding box center [497, 13] width 10 height 11
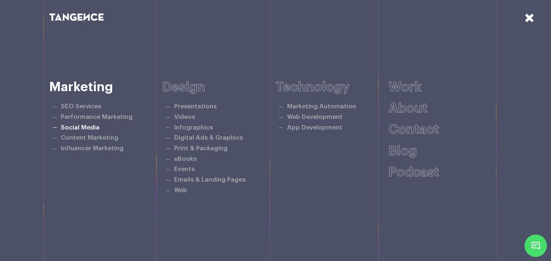
click at [80, 125] on link "Social Media" at bounding box center [80, 128] width 39 height 6
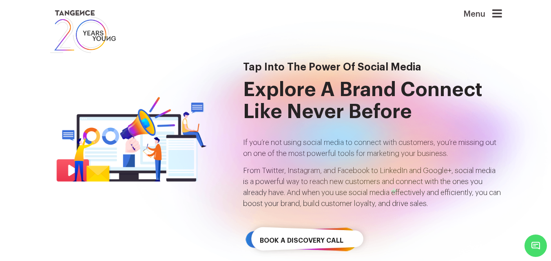
click at [499, 9] on icon at bounding box center [497, 13] width 10 height 11
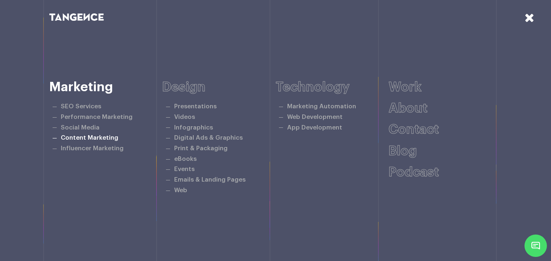
click at [83, 137] on link "Content Marketing" at bounding box center [90, 138] width 58 height 6
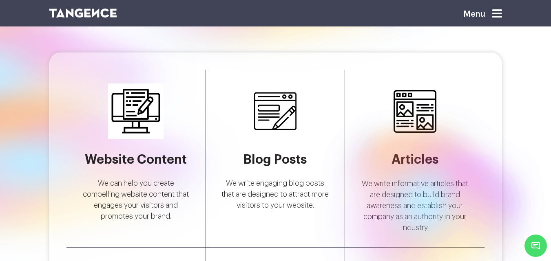
scroll to position [1332, 0]
click at [499, 12] on icon at bounding box center [497, 13] width 10 height 11
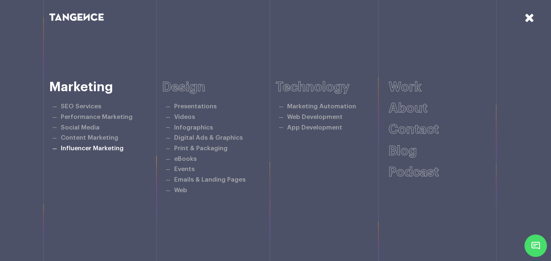
click at [85, 147] on link "Influencer Marketing" at bounding box center [92, 149] width 63 height 6
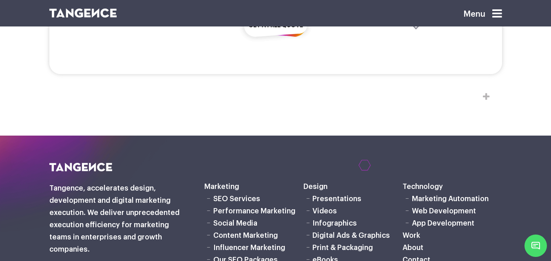
scroll to position [1627, 0]
click at [496, 11] on icon at bounding box center [497, 13] width 10 height 11
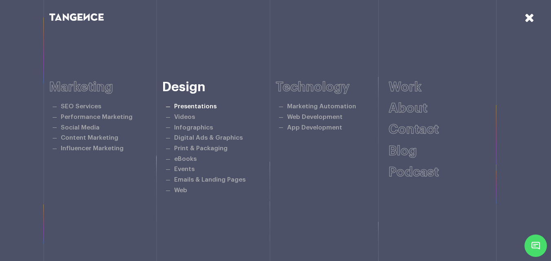
click at [188, 106] on link "Presentations" at bounding box center [195, 107] width 42 height 6
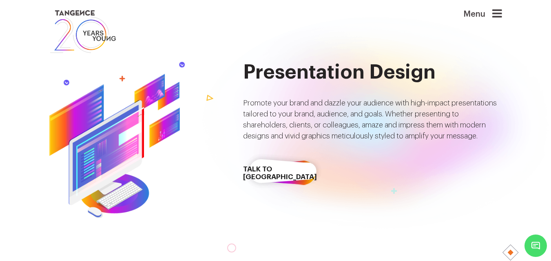
click at [497, 12] on icon at bounding box center [497, 13] width 10 height 11
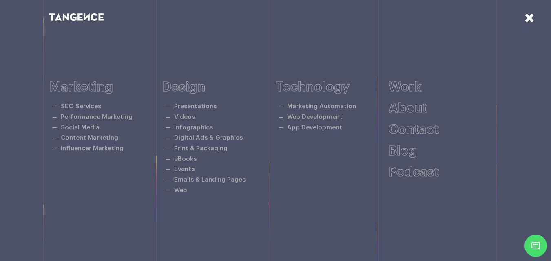
click at [525, 18] on icon at bounding box center [529, 17] width 10 height 12
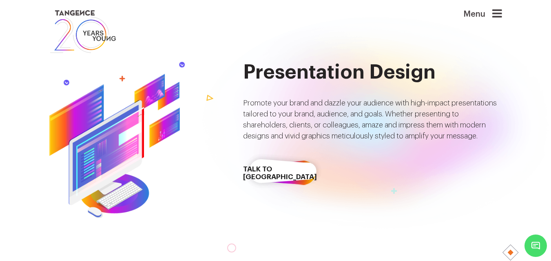
click at [497, 8] on icon at bounding box center [497, 13] width 10 height 11
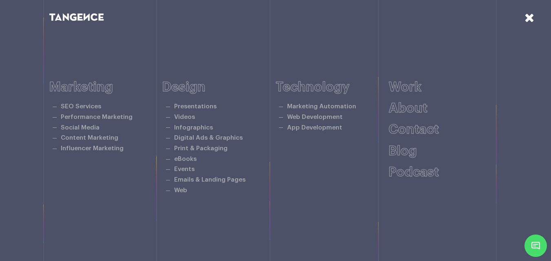
click at [530, 20] on icon at bounding box center [529, 17] width 10 height 12
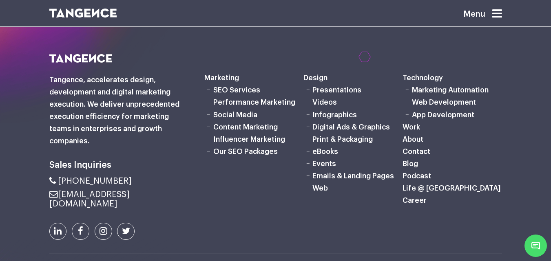
scroll to position [3158, 0]
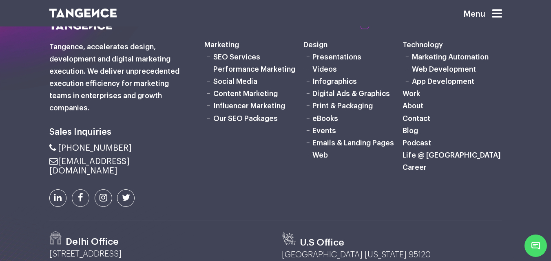
scroll to position [2206, 0]
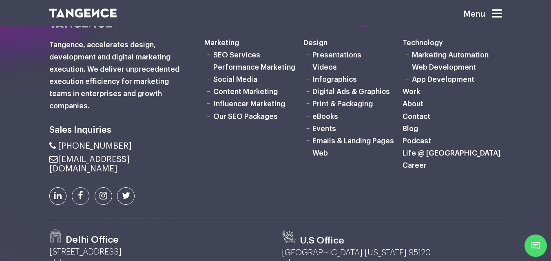
click at [501, 16] on icon at bounding box center [497, 13] width 10 height 11
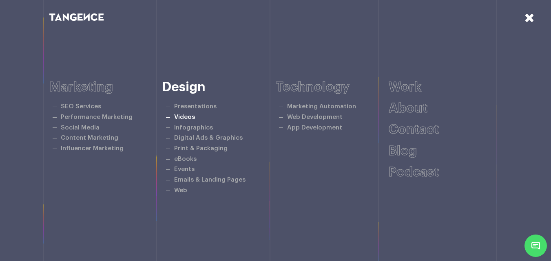
click at [182, 117] on link "Videos" at bounding box center [184, 117] width 21 height 6
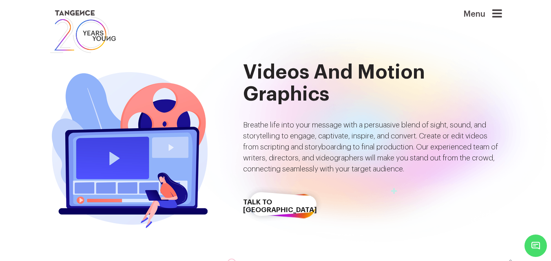
drag, startPoint x: 498, startPoint y: 10, endPoint x: 491, endPoint y: 15, distance: 8.4
click at [498, 11] on icon at bounding box center [497, 13] width 10 height 11
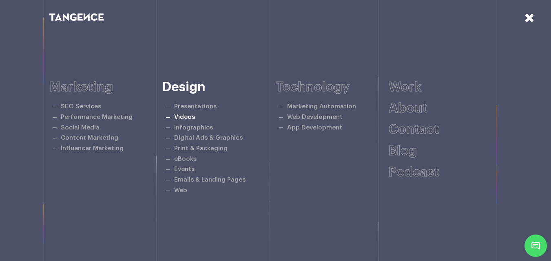
click at [187, 116] on link "Videos" at bounding box center [184, 117] width 21 height 6
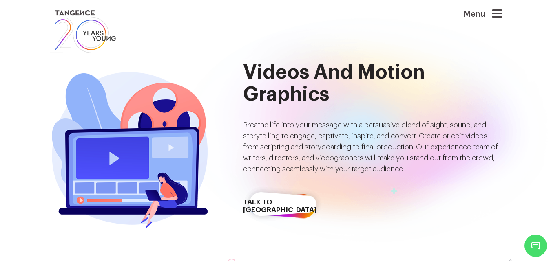
click at [497, 11] on icon at bounding box center [497, 13] width 10 height 11
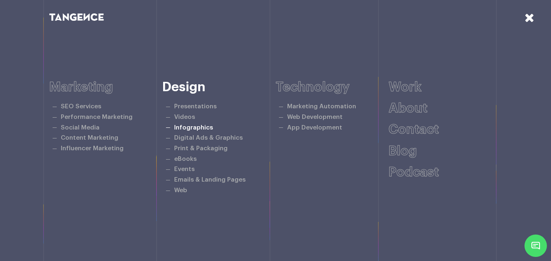
click at [202, 128] on link "Infographics" at bounding box center [193, 128] width 39 height 6
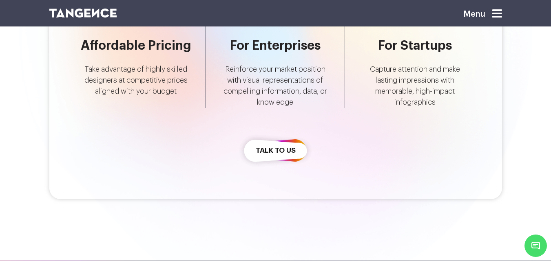
scroll to position [3322, 0]
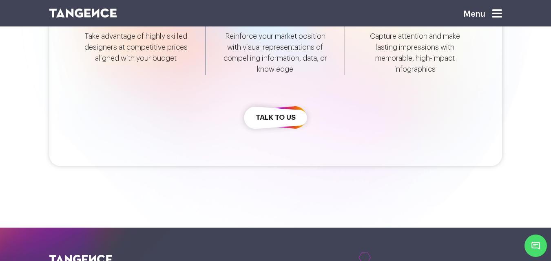
click at [502, 10] on icon at bounding box center [497, 13] width 10 height 11
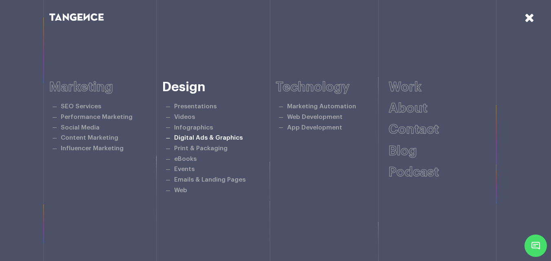
click at [208, 137] on link "Digital Ads & Graphics" at bounding box center [208, 138] width 69 height 6
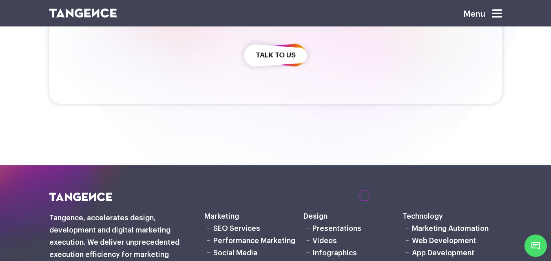
scroll to position [2338, 0]
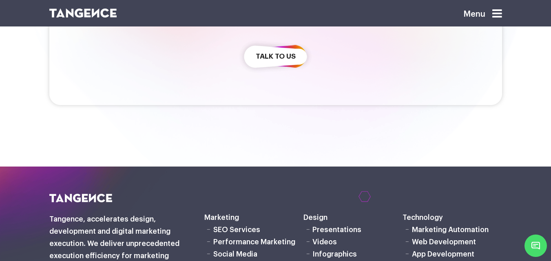
click at [502, 13] on icon at bounding box center [497, 13] width 10 height 11
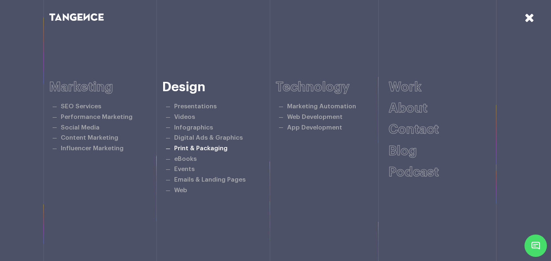
click at [201, 146] on link "Print & Packaging" at bounding box center [200, 149] width 53 height 6
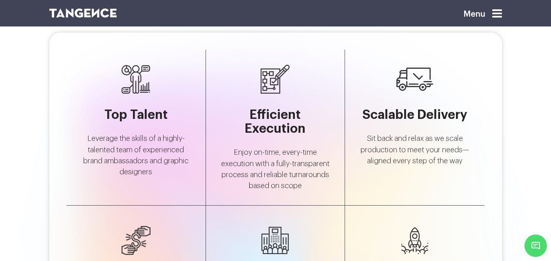
scroll to position [3924, 0]
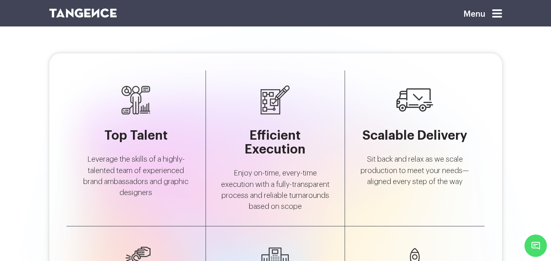
click at [497, 13] on icon at bounding box center [497, 13] width 10 height 11
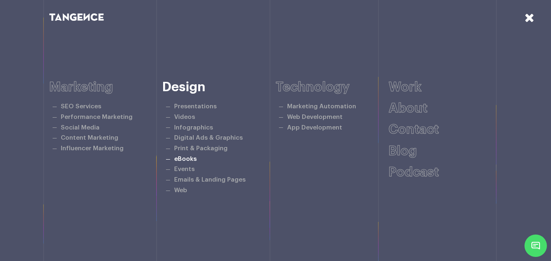
click at [190, 159] on link "eBooks" at bounding box center [185, 159] width 22 height 6
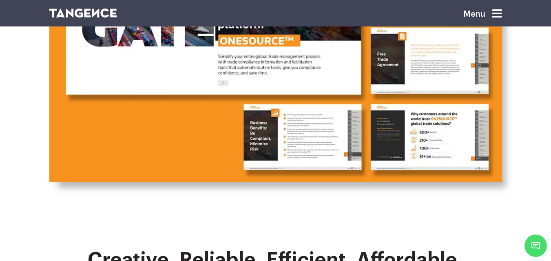
scroll to position [2636, 0]
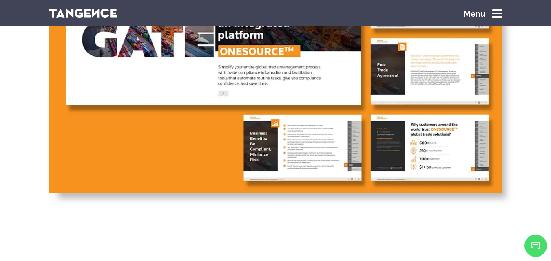
click at [502, 17] on icon at bounding box center [497, 13] width 10 height 11
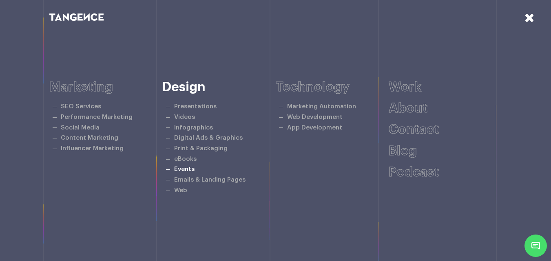
click at [181, 170] on link "Events" at bounding box center [184, 169] width 20 height 6
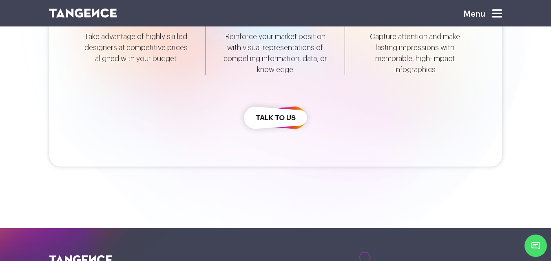
scroll to position [2204, 0]
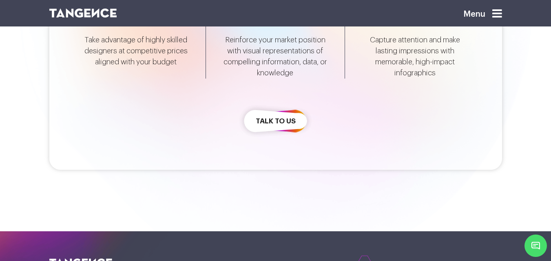
click at [500, 10] on icon at bounding box center [497, 13] width 10 height 11
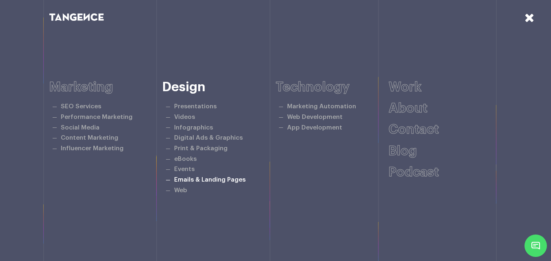
click at [186, 182] on link "Emails & Landing Pages" at bounding box center [209, 180] width 71 height 6
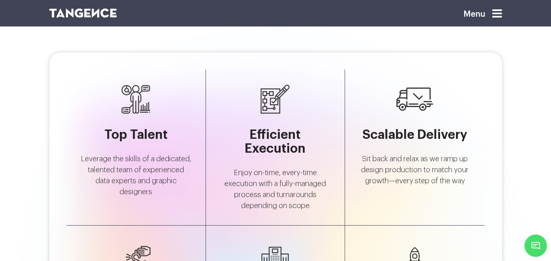
scroll to position [3320, 0]
click at [507, 17] on div "Menu" at bounding box center [469, 17] width 77 height 21
click at [499, 14] on icon at bounding box center [497, 13] width 10 height 11
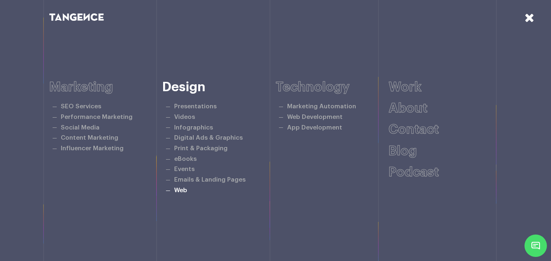
click at [184, 191] on link "Web" at bounding box center [180, 191] width 13 height 6
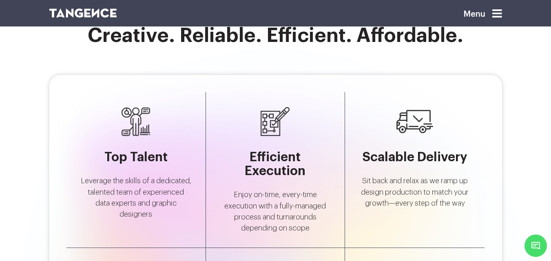
scroll to position [1713, 0]
click at [497, 13] on icon at bounding box center [497, 13] width 10 height 11
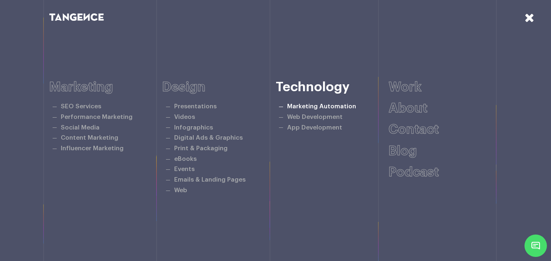
click at [323, 108] on link "Marketing Automation" at bounding box center [321, 107] width 69 height 6
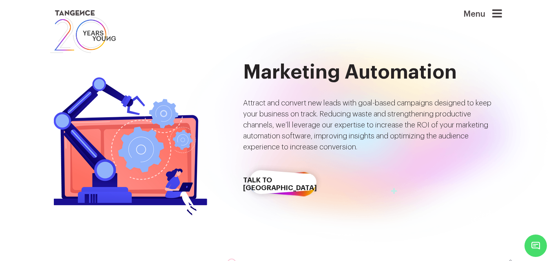
click at [502, 10] on icon at bounding box center [497, 13] width 10 height 11
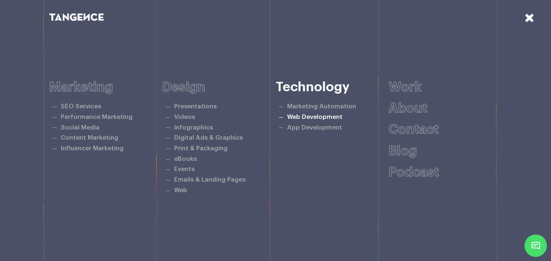
click at [324, 118] on link "Web Development" at bounding box center [314, 117] width 55 height 6
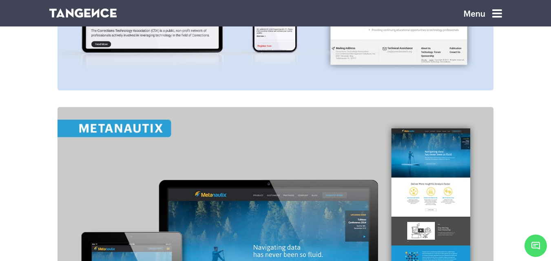
scroll to position [961, 0]
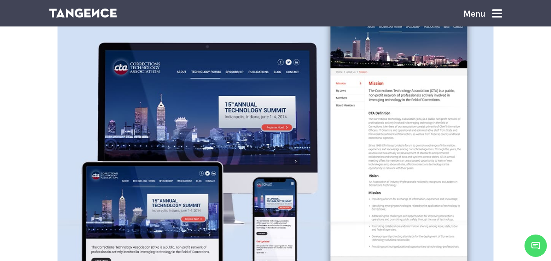
click at [494, 10] on div "Menu" at bounding box center [469, 17] width 65 height 21
click at [499, 13] on icon at bounding box center [497, 13] width 10 height 11
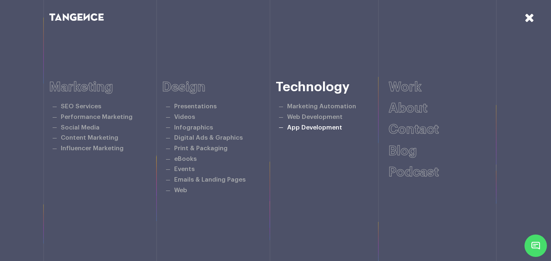
click at [314, 130] on link "App Development" at bounding box center [314, 128] width 55 height 6
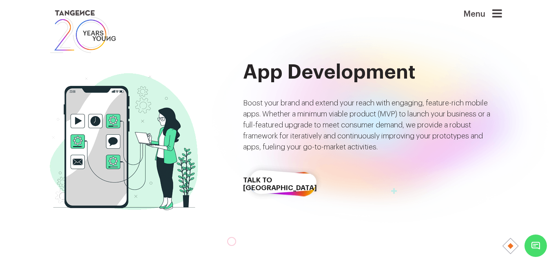
click at [496, 10] on icon at bounding box center [497, 13] width 10 height 11
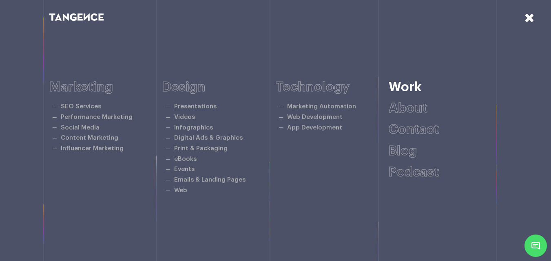
click at [418, 86] on link "Work" at bounding box center [405, 87] width 33 height 13
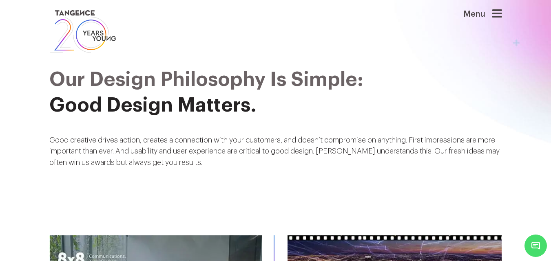
click at [501, 24] on div "Menu" at bounding box center [469, 18] width 65 height 20
click at [498, 15] on icon at bounding box center [497, 13] width 10 height 11
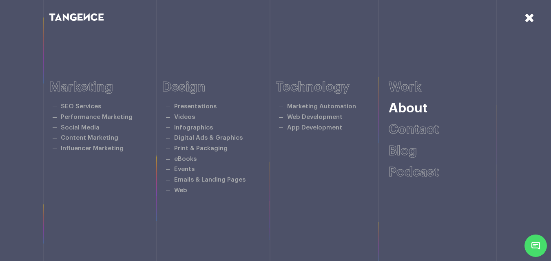
click at [416, 112] on link "About" at bounding box center [408, 108] width 39 height 13
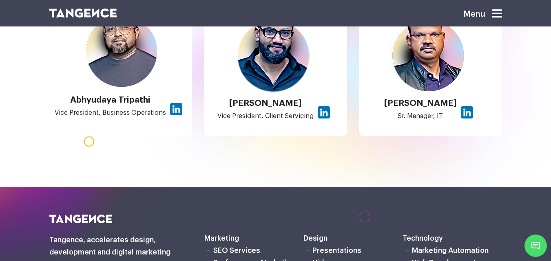
scroll to position [714, 0]
click at [498, 11] on icon at bounding box center [497, 13] width 10 height 11
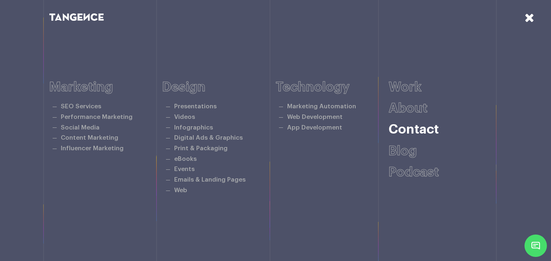
click at [409, 130] on link "Contact" at bounding box center [414, 129] width 50 height 13
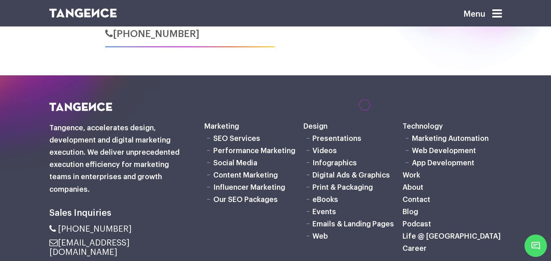
scroll to position [551, 0]
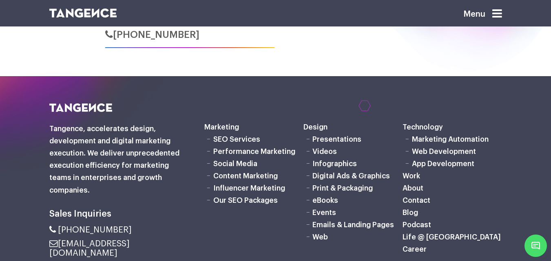
click at [506, 14] on div "Menu" at bounding box center [469, 17] width 77 height 21
click at [506, 8] on header "Menu" at bounding box center [275, 13] width 551 height 27
click at [501, 13] on icon at bounding box center [497, 13] width 10 height 11
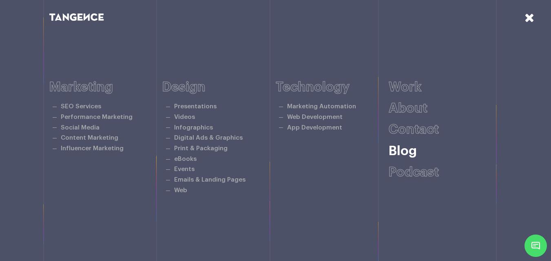
click at [398, 148] on link "Blog" at bounding box center [403, 151] width 28 height 13
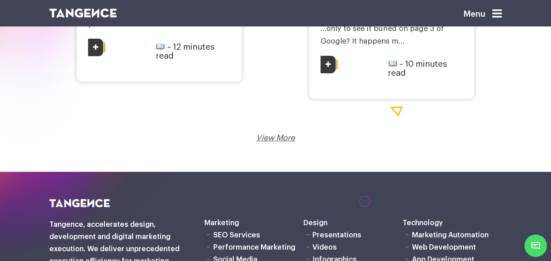
scroll to position [1346, 0]
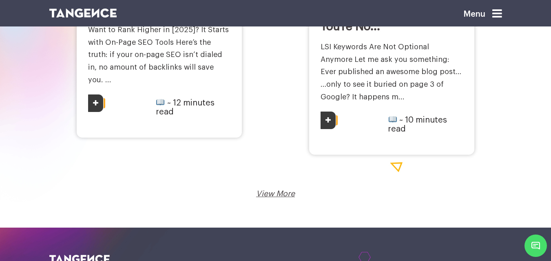
click at [502, 9] on icon at bounding box center [497, 13] width 10 height 11
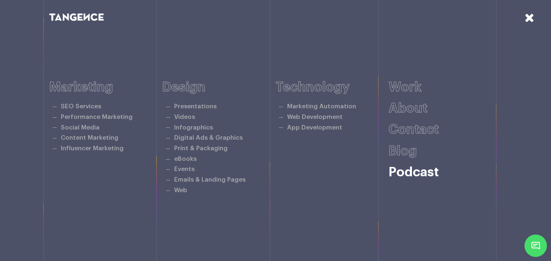
click at [404, 172] on link "Podcast" at bounding box center [414, 172] width 50 height 13
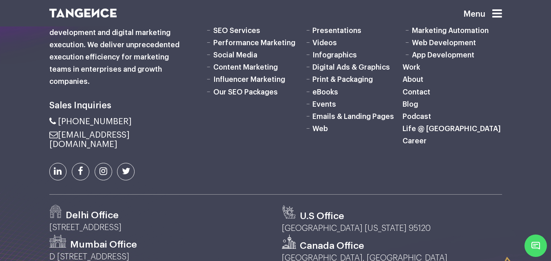
scroll to position [1329, 0]
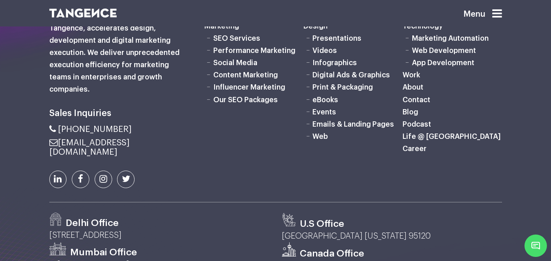
click at [230, 96] on link "Our SEO Packages" at bounding box center [245, 99] width 64 height 7
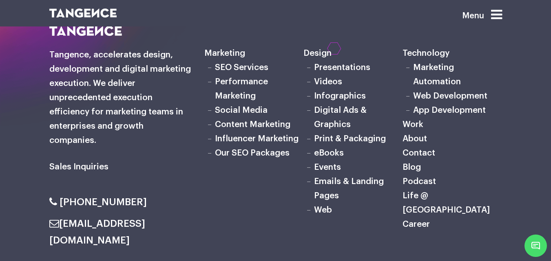
scroll to position [1563, 0]
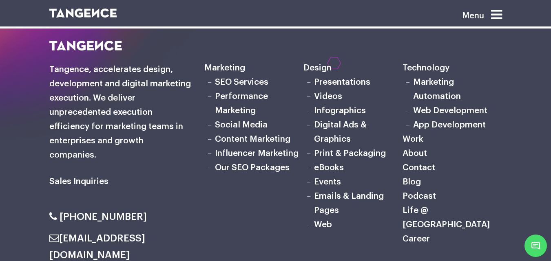
click at [502, 13] on icon at bounding box center [496, 14] width 11 height 13
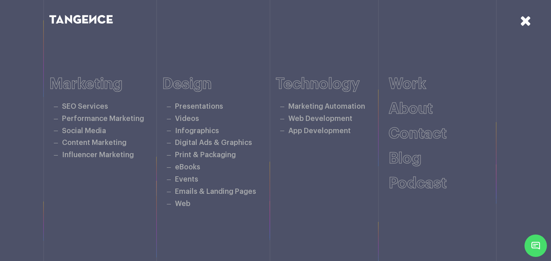
click at [529, 20] on icon at bounding box center [525, 20] width 11 height 14
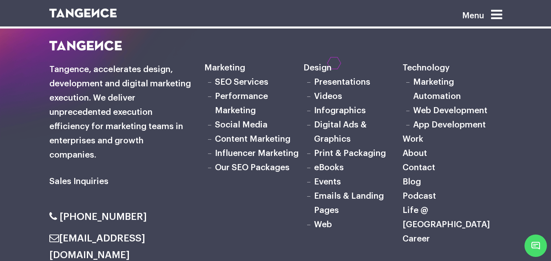
click at [502, 11] on icon at bounding box center [496, 14] width 11 height 13
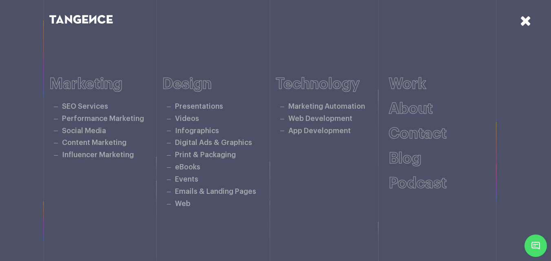
click at [522, 17] on icon at bounding box center [525, 20] width 11 height 14
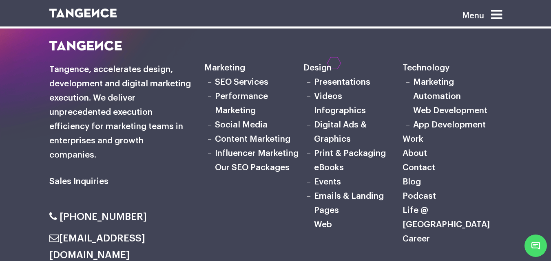
click at [499, 13] on icon at bounding box center [496, 14] width 11 height 13
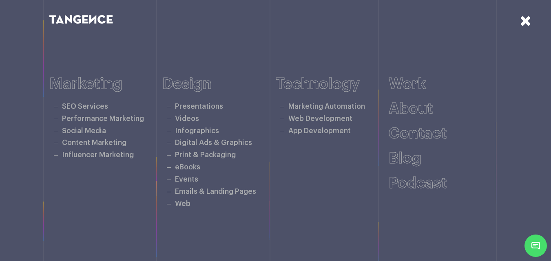
click at [518, 17] on div at bounding box center [510, 41] width 82 height 82
click at [524, 21] on icon at bounding box center [525, 20] width 11 height 14
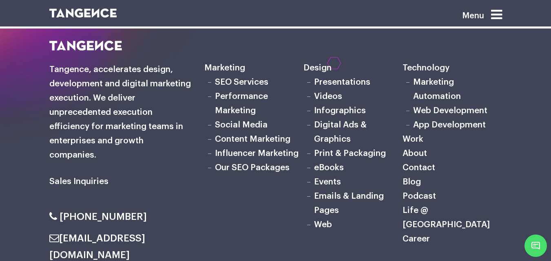
click at [496, 15] on icon at bounding box center [496, 14] width 11 height 13
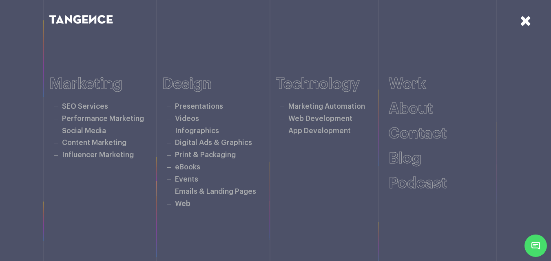
click at [521, 22] on icon at bounding box center [525, 20] width 11 height 14
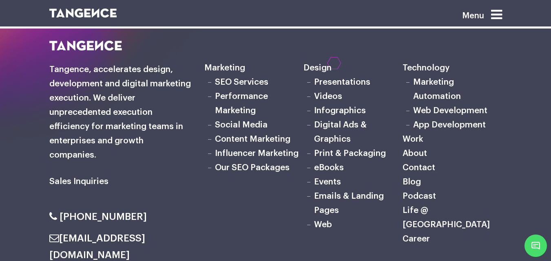
click at [501, 14] on icon at bounding box center [496, 14] width 11 height 13
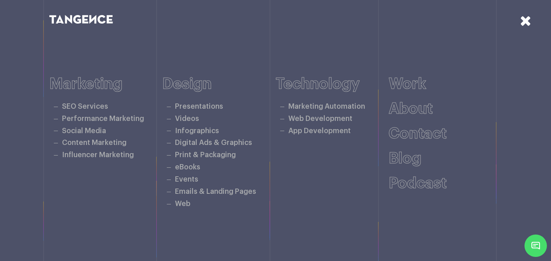
click at [526, 22] on icon at bounding box center [525, 20] width 11 height 14
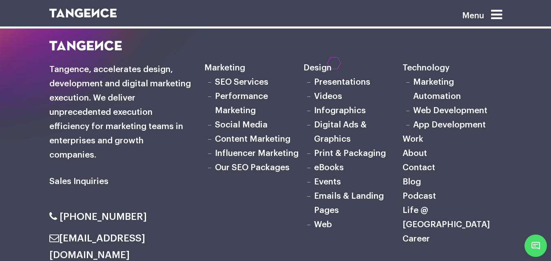
click at [424, 206] on link "Life @ [GEOGRAPHIC_DATA]" at bounding box center [446, 217] width 87 height 23
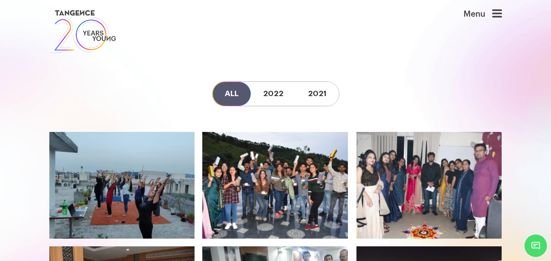
click at [230, 88] on link "All" at bounding box center [231, 94] width 38 height 24
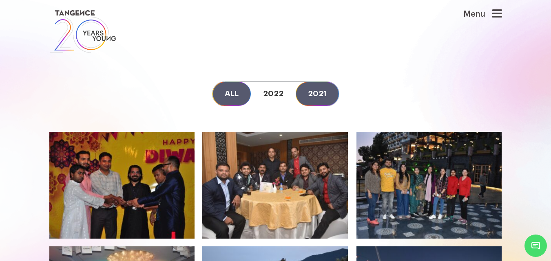
click at [326, 89] on link "2021" at bounding box center [317, 94] width 43 height 24
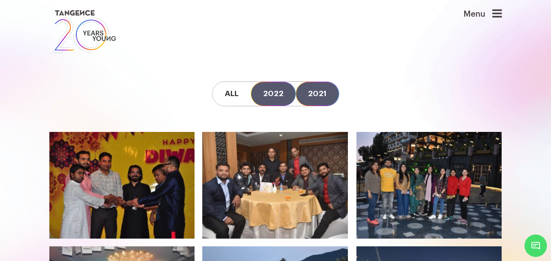
click at [288, 90] on link "2022" at bounding box center [273, 94] width 45 height 24
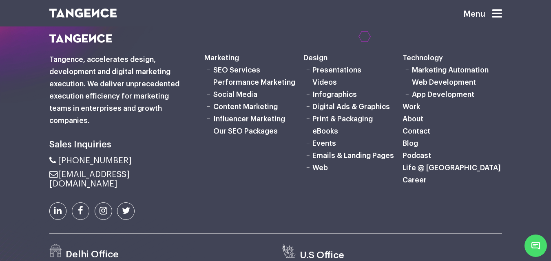
scroll to position [620, 0]
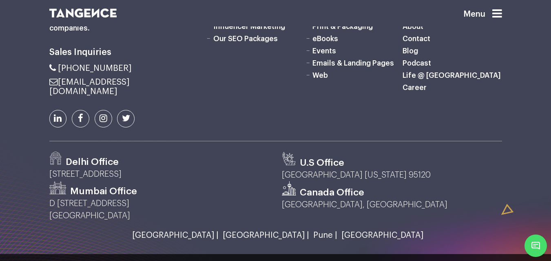
click at [416, 88] on link "Career" at bounding box center [415, 87] width 24 height 7
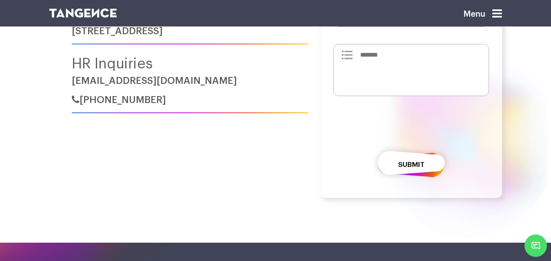
scroll to position [301, 0]
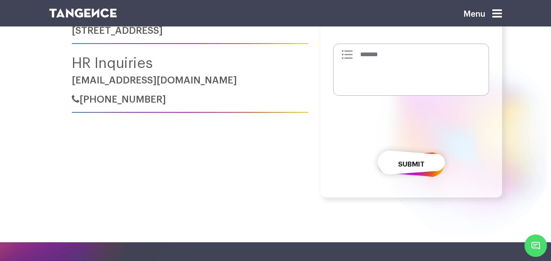
click at [491, 11] on div "Menu" at bounding box center [469, 17] width 65 height 21
click at [502, 11] on icon at bounding box center [497, 13] width 10 height 11
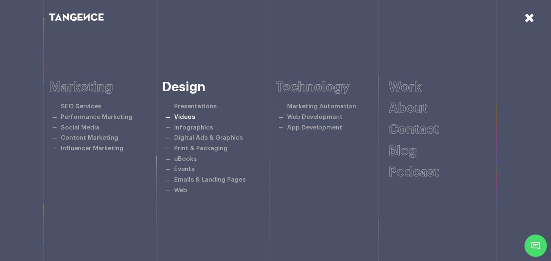
click at [191, 115] on link "Videos" at bounding box center [184, 117] width 21 height 6
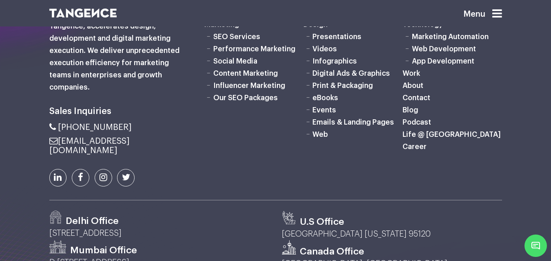
scroll to position [3259, 0]
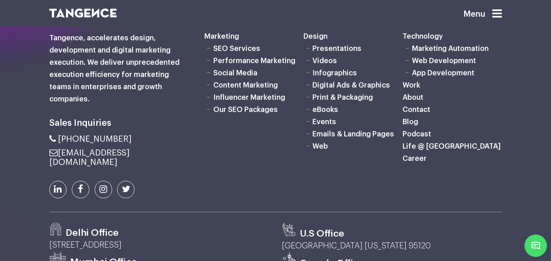
click at [130, 9] on link at bounding box center [236, 13] width 375 height 9
